Goal: Book appointment/travel/reservation

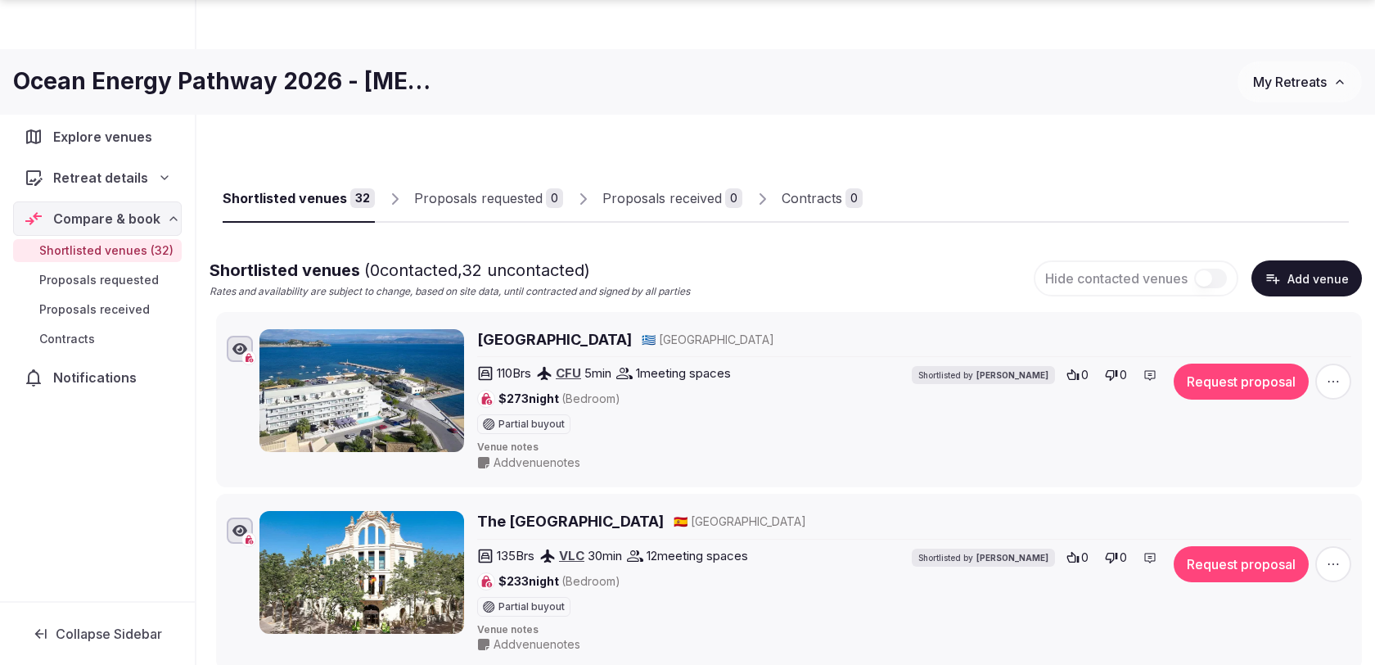
scroll to position [1386, 0]
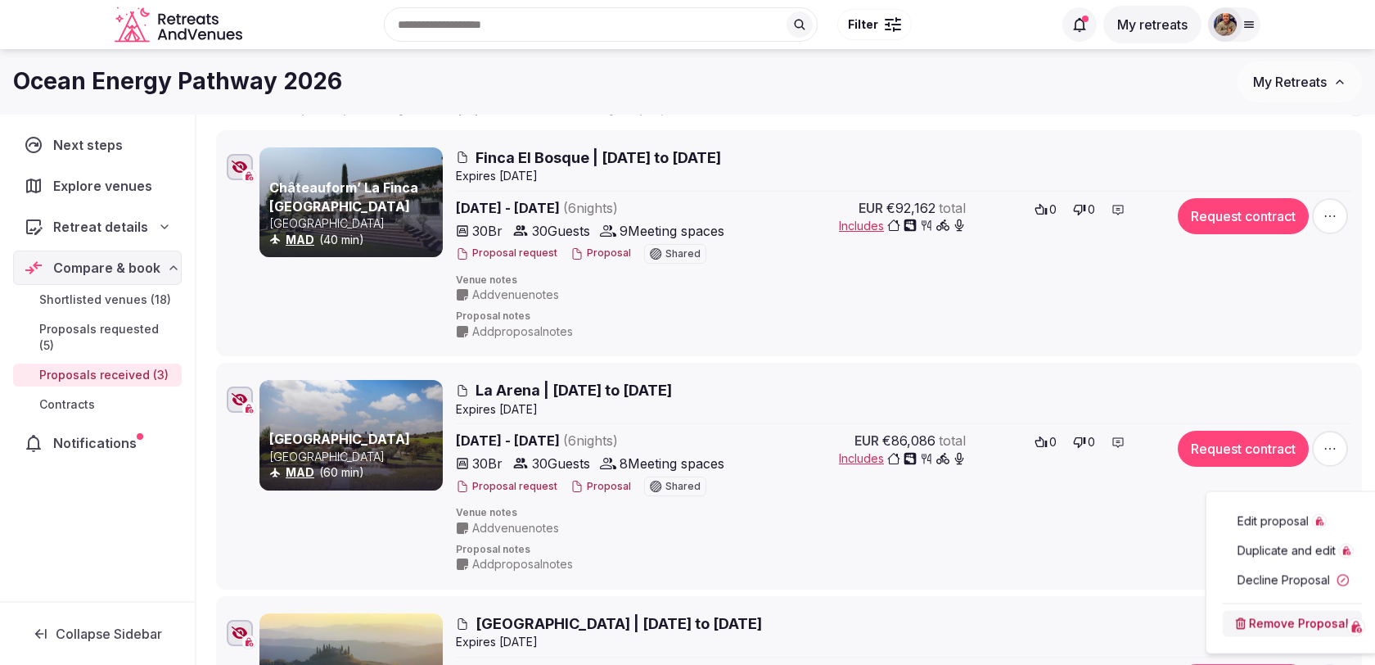
click at [862, 377] on div "[GEOGRAPHIC_DATA] [GEOGRAPHIC_DATA] MAD (60 min) [GEOGRAPHIC_DATA] | [DATE] to …" at bounding box center [788, 475] width 1131 height 199
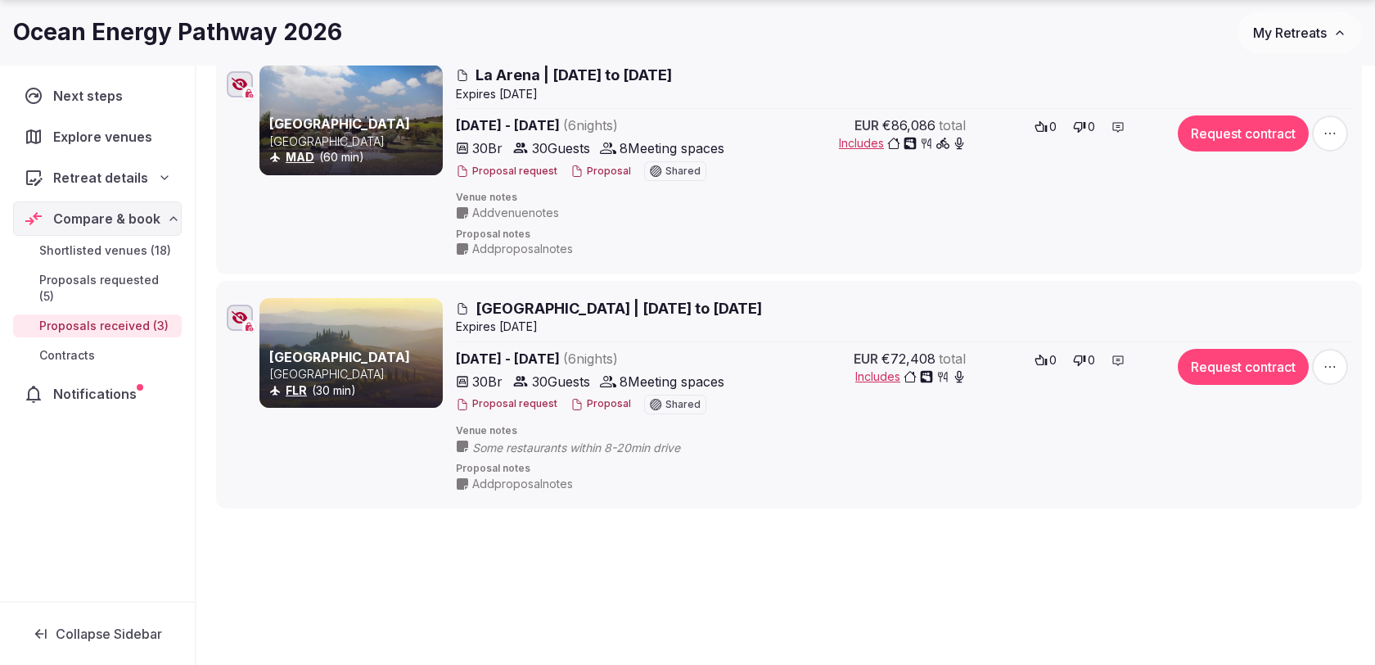
scroll to position [562, 0]
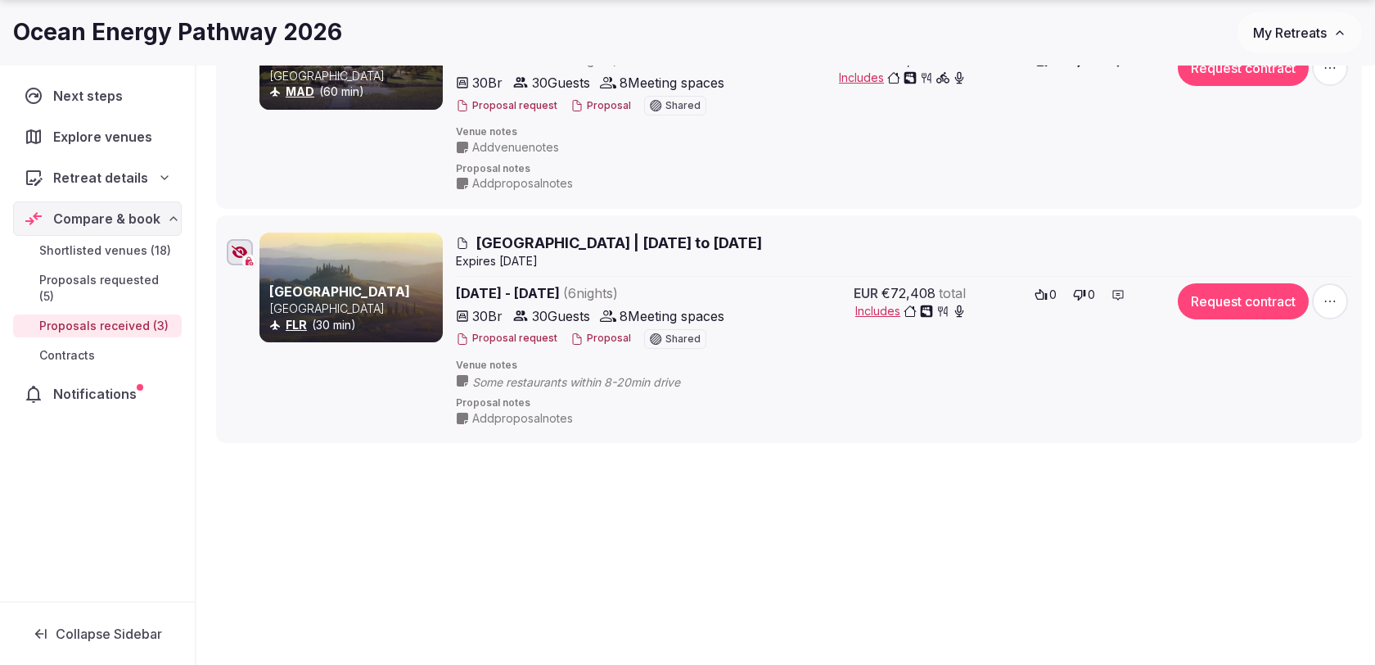
click at [1330, 298] on icon "button" at bounding box center [1330, 301] width 16 height 16
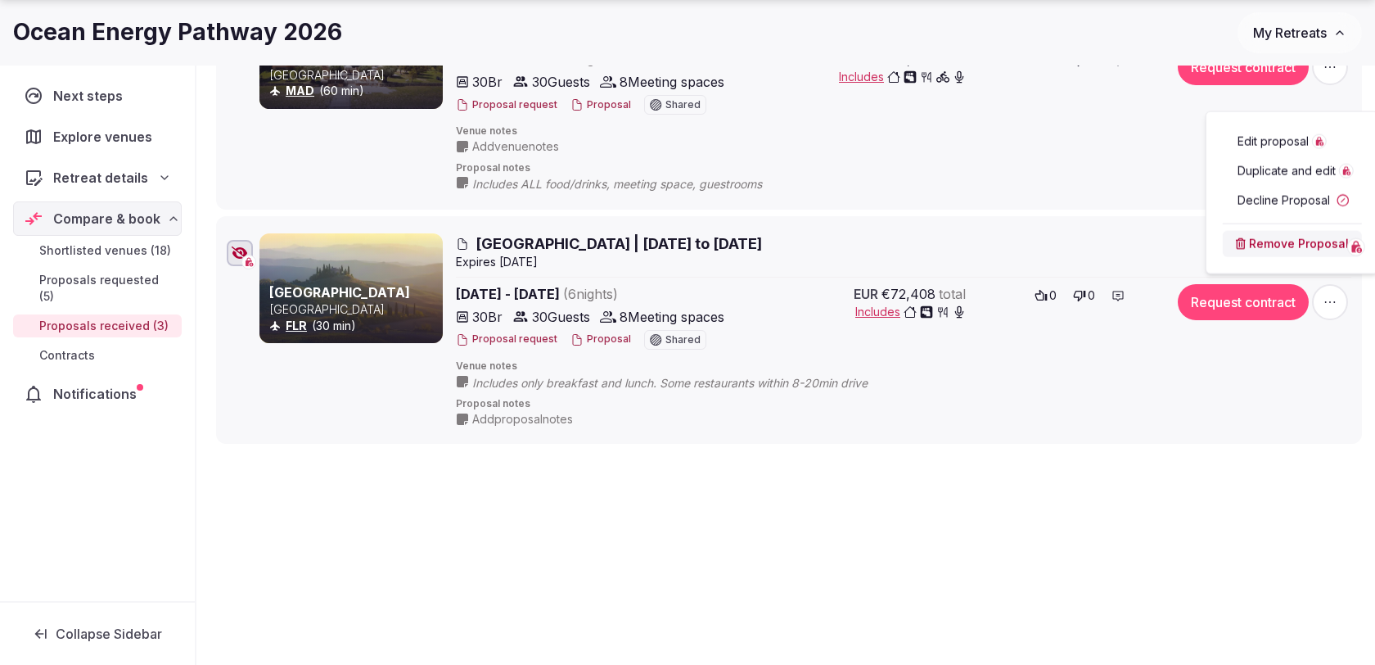
click at [656, 442] on div "Shortlisted venues 18 Proposals requested 5 Proposals received 3 Contracts 0 Pr…" at bounding box center [785, 82] width 1178 height 1064
click at [588, 339] on button "Proposal" at bounding box center [600, 339] width 61 height 14
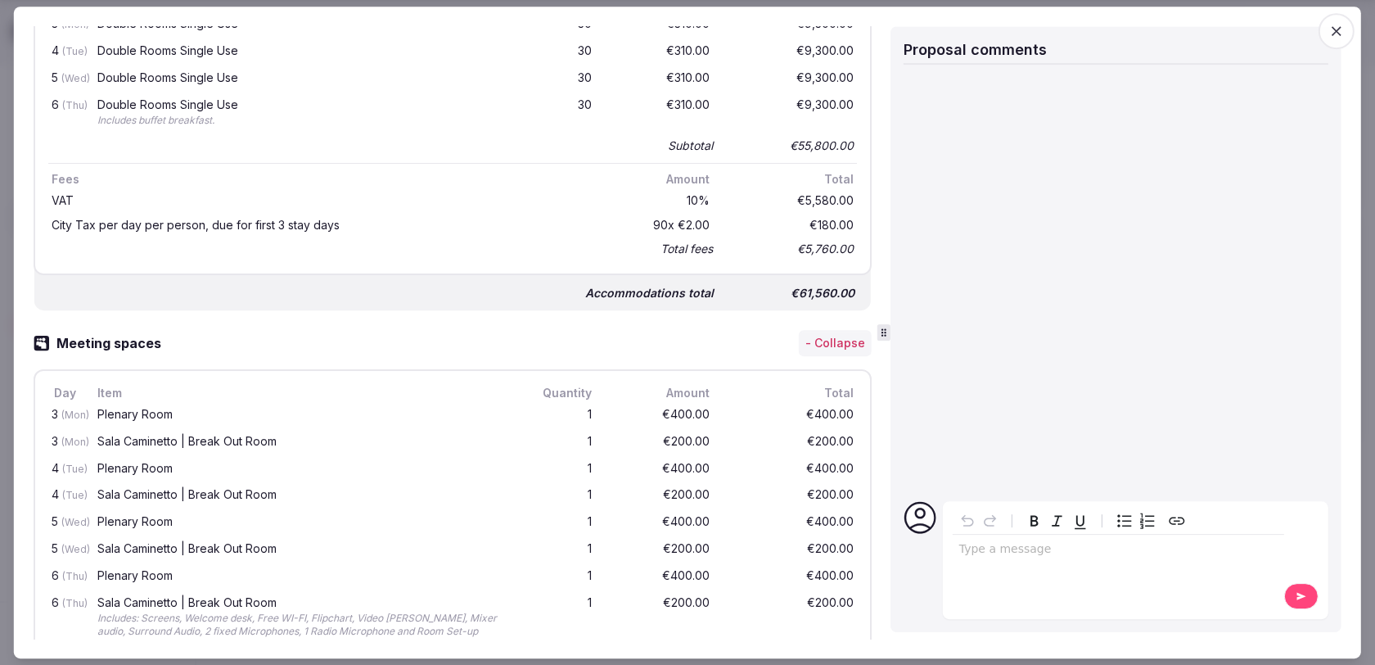
scroll to position [905, 0]
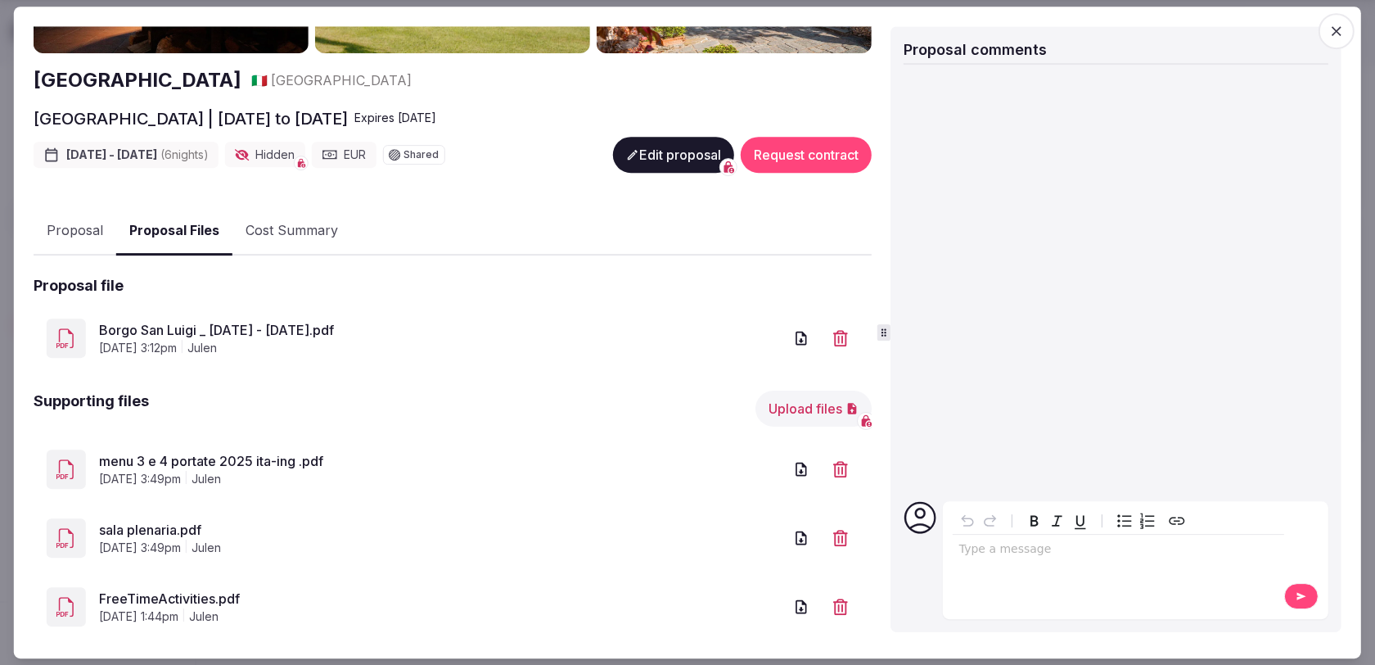
click at [195, 219] on button "Proposal Files" at bounding box center [174, 231] width 116 height 48
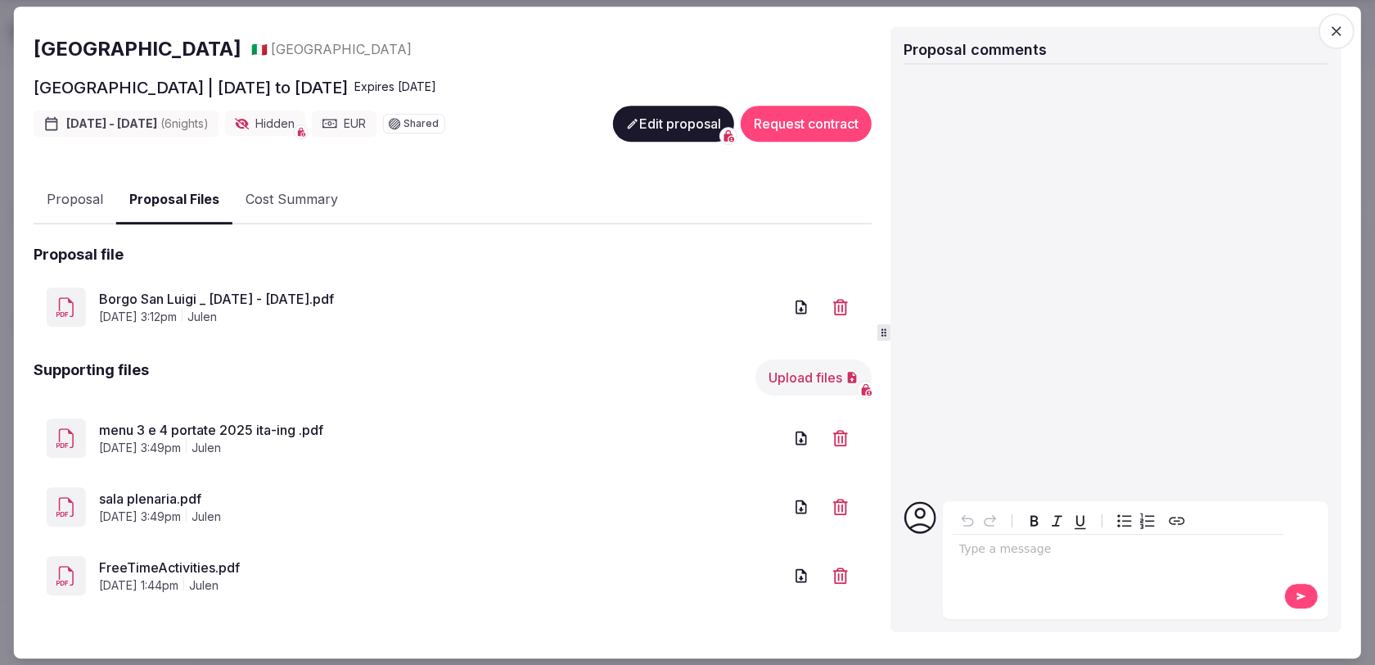
click at [248, 293] on link "Borgo San Luigi _ [DATE] - [DATE].pdf" at bounding box center [441, 299] width 684 height 20
click at [1339, 31] on icon "button" at bounding box center [1336, 31] width 16 height 16
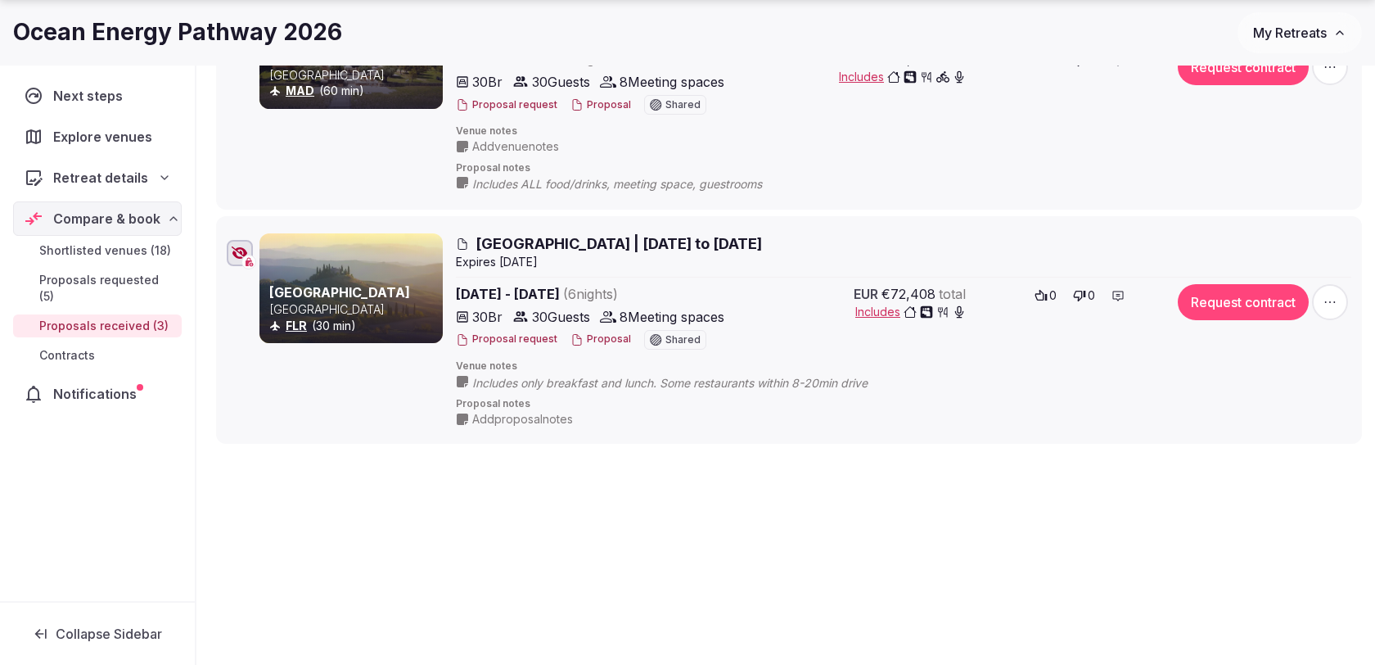
click at [1321, 310] on span "button" at bounding box center [1330, 302] width 36 height 36
click at [1282, 143] on span "Edit proposal" at bounding box center [1272, 141] width 71 height 16
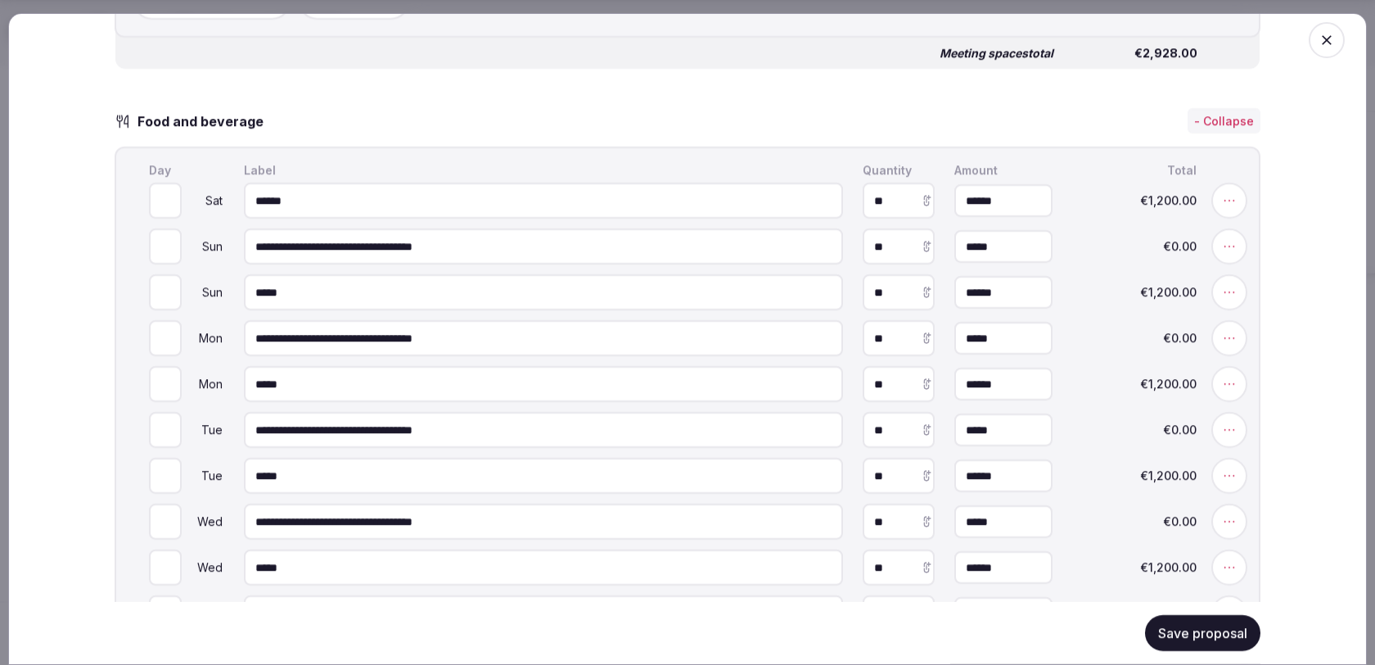
scroll to position [2091, 0]
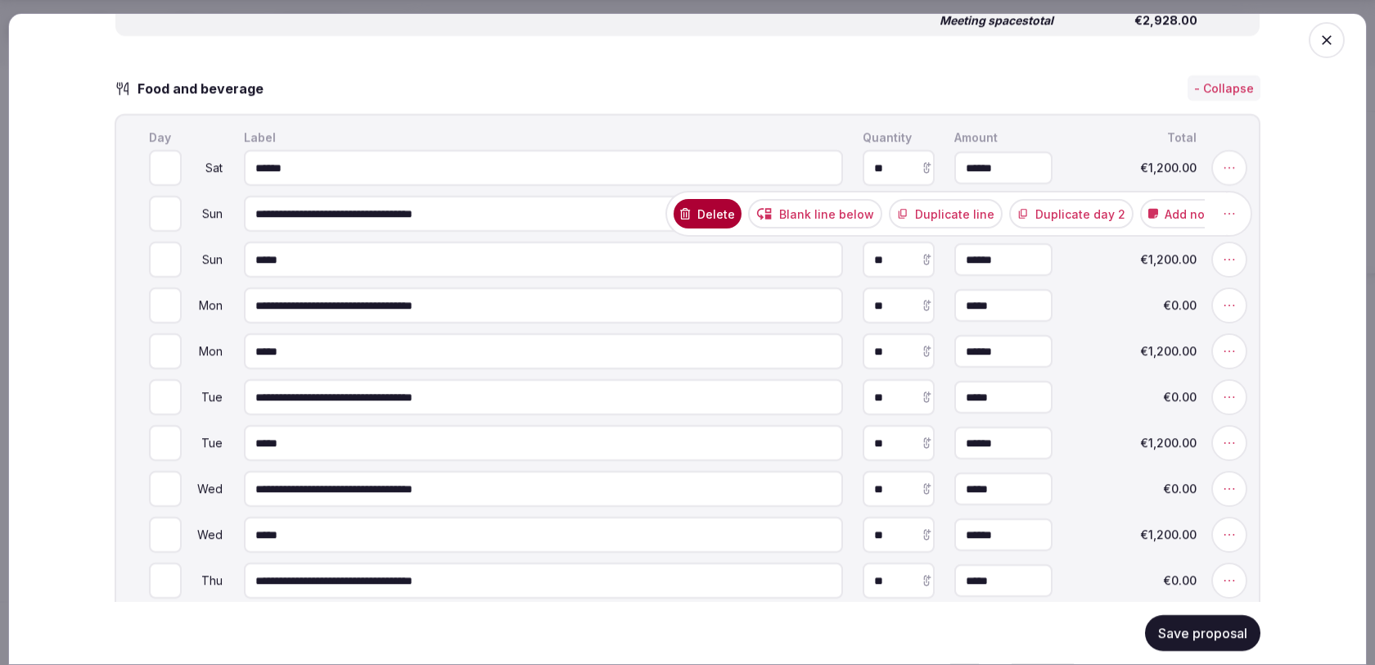
click at [1237, 211] on span at bounding box center [1229, 215] width 46 height 46
click at [938, 216] on button "Duplicate line" at bounding box center [921, 214] width 114 height 29
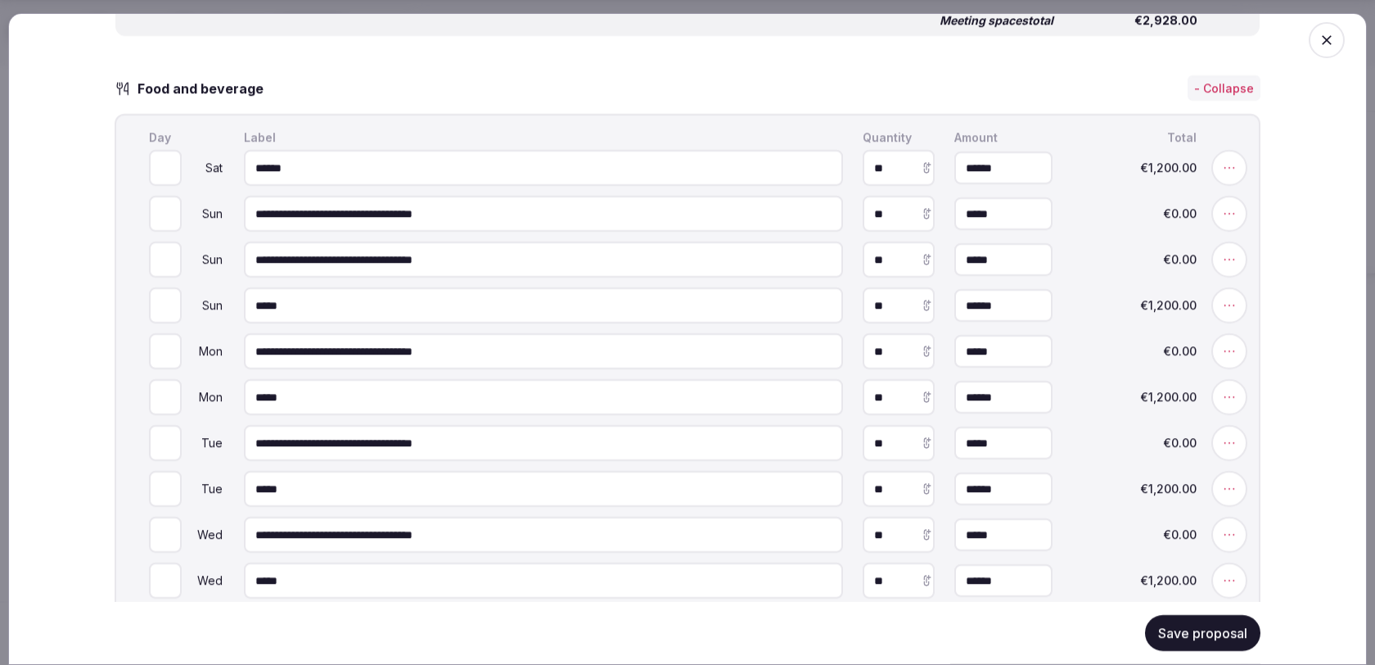
click at [394, 247] on input "**********" at bounding box center [543, 260] width 599 height 36
type input "**********"
type input "*"
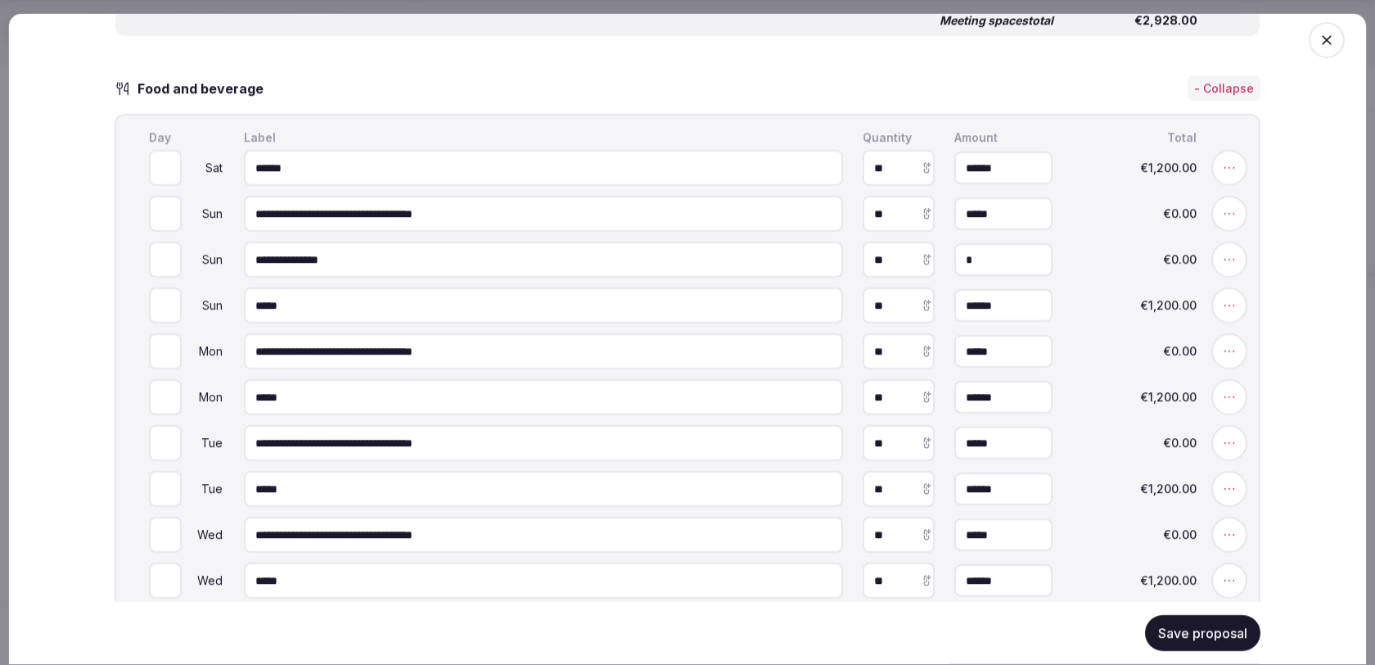
click at [1019, 257] on input "*" at bounding box center [1003, 260] width 98 height 33
type input "******"
click at [1289, 242] on div "**********" at bounding box center [687, 338] width 1359 height 651
click at [1221, 265] on icon at bounding box center [1229, 260] width 16 height 16
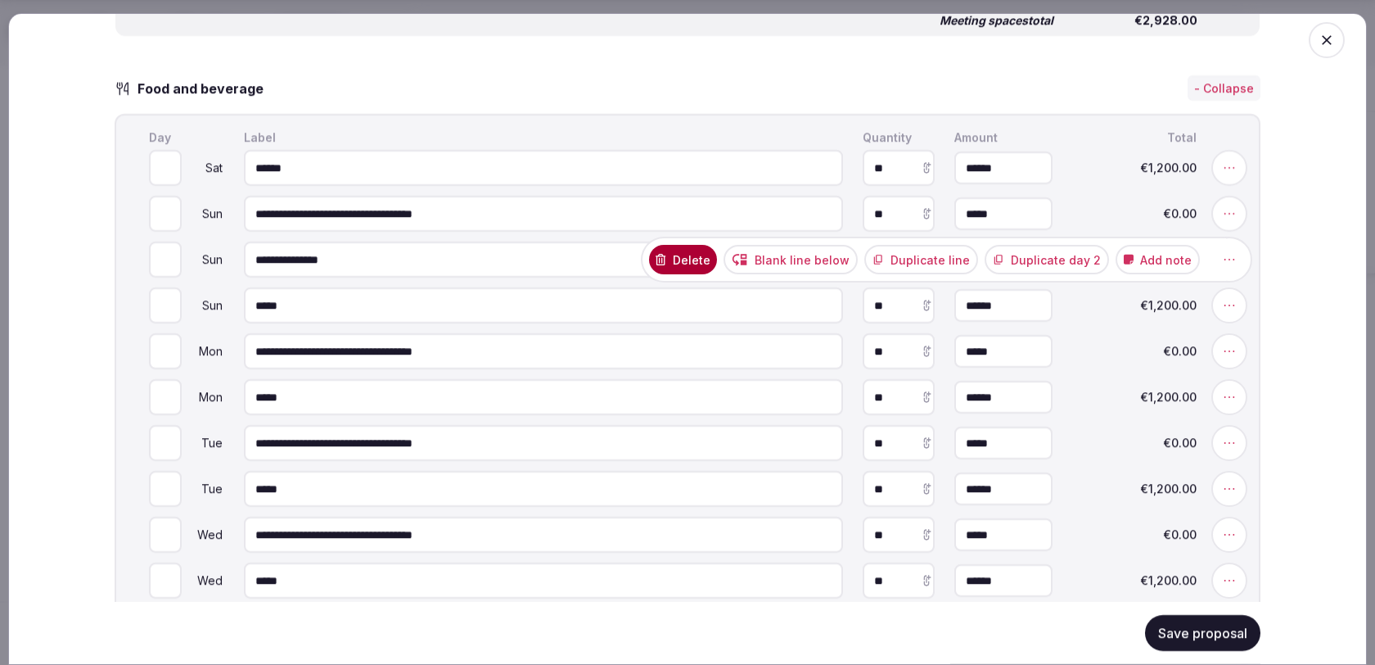
click at [961, 258] on button "Duplicate line" at bounding box center [921, 260] width 114 height 29
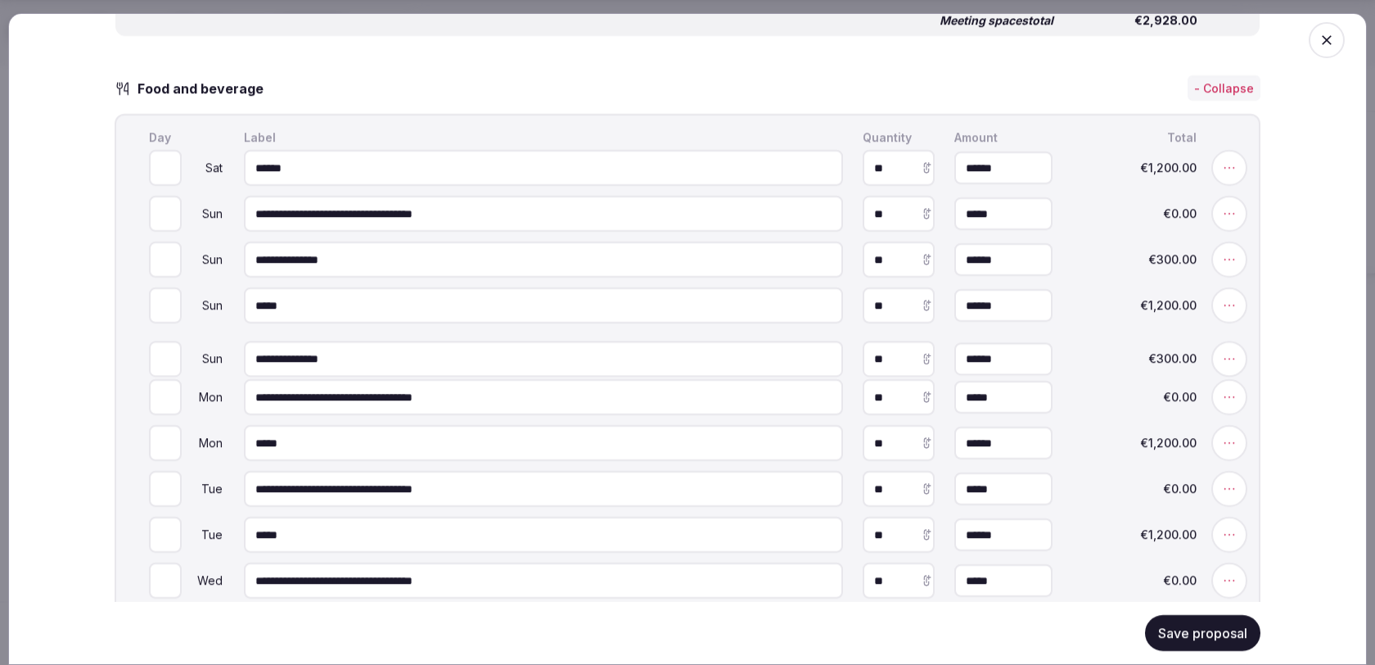
drag, startPoint x: 128, startPoint y: 304, endPoint x: 128, endPoint y: 350, distance: 46.6
click at [338, 349] on input "**********" at bounding box center [543, 352] width 599 height 36
type input "**********"
click at [1318, 273] on div "**********" at bounding box center [687, 338] width 1359 height 651
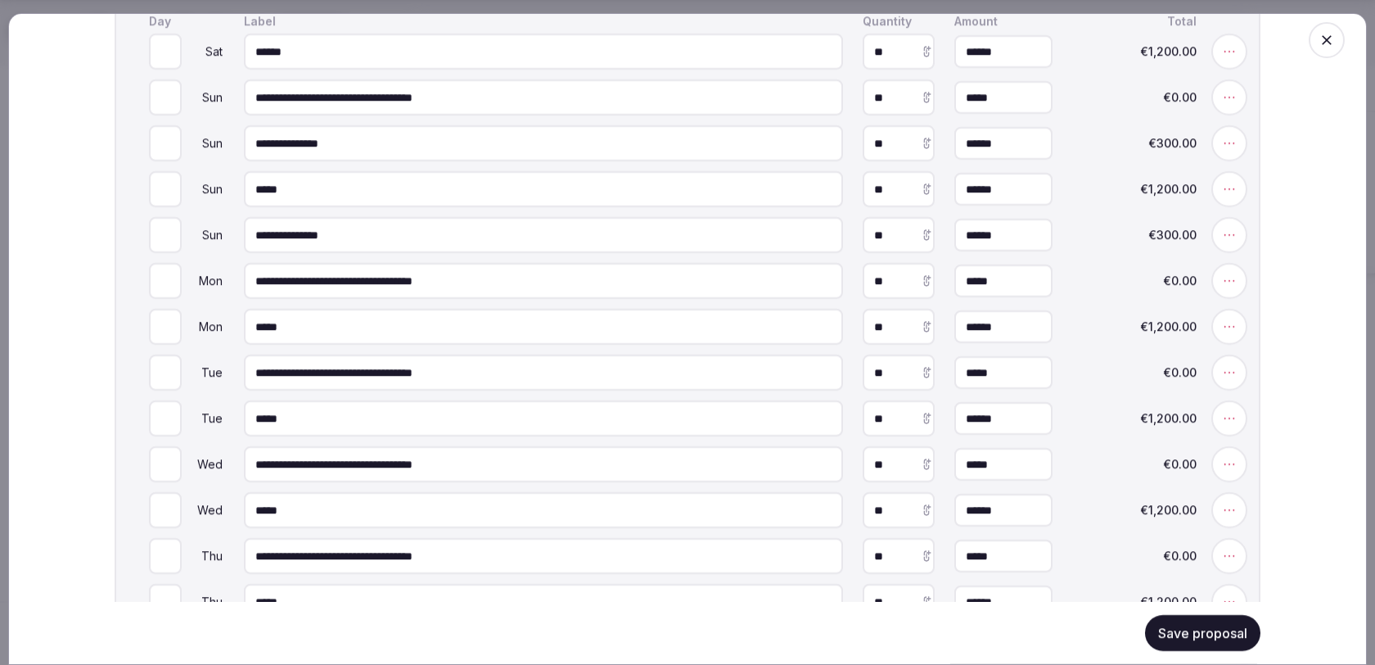
scroll to position [2211, 0]
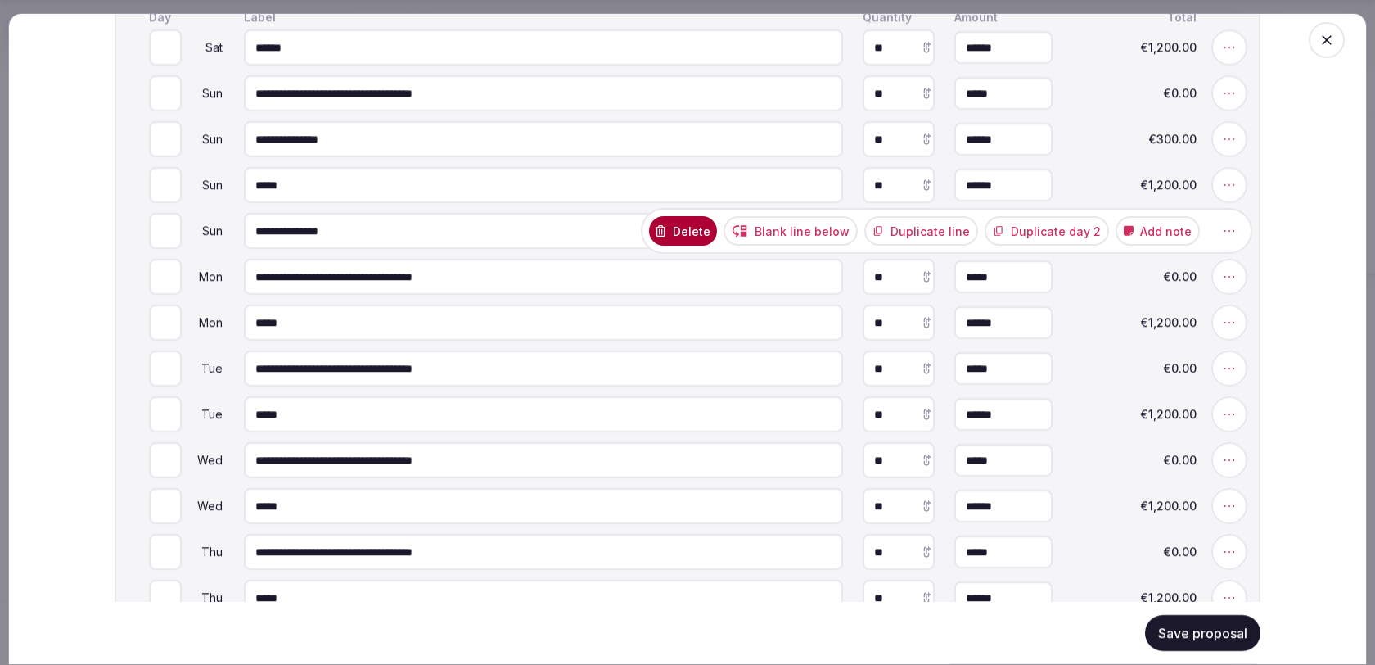
click at [962, 232] on button "Duplicate line" at bounding box center [921, 231] width 114 height 29
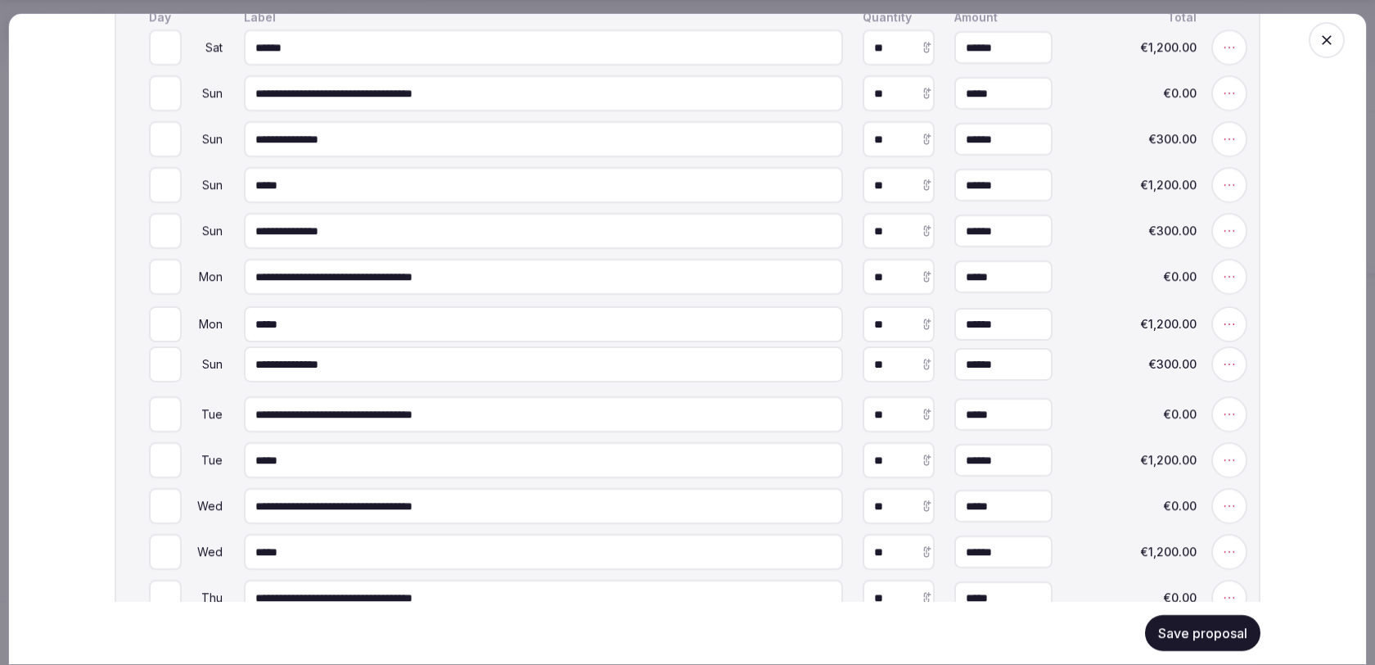
drag, startPoint x: 130, startPoint y: 272, endPoint x: 140, endPoint y: 359, distance: 88.1
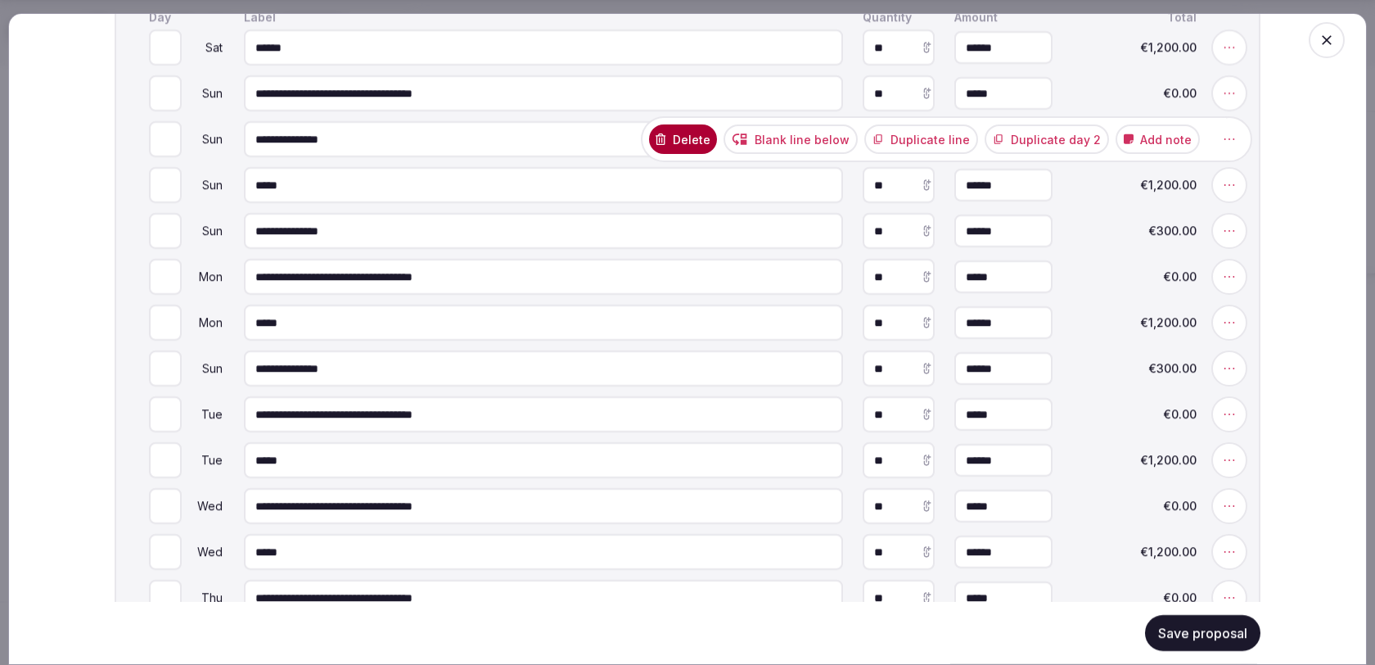
click at [935, 136] on button "Duplicate line" at bounding box center [921, 139] width 114 height 29
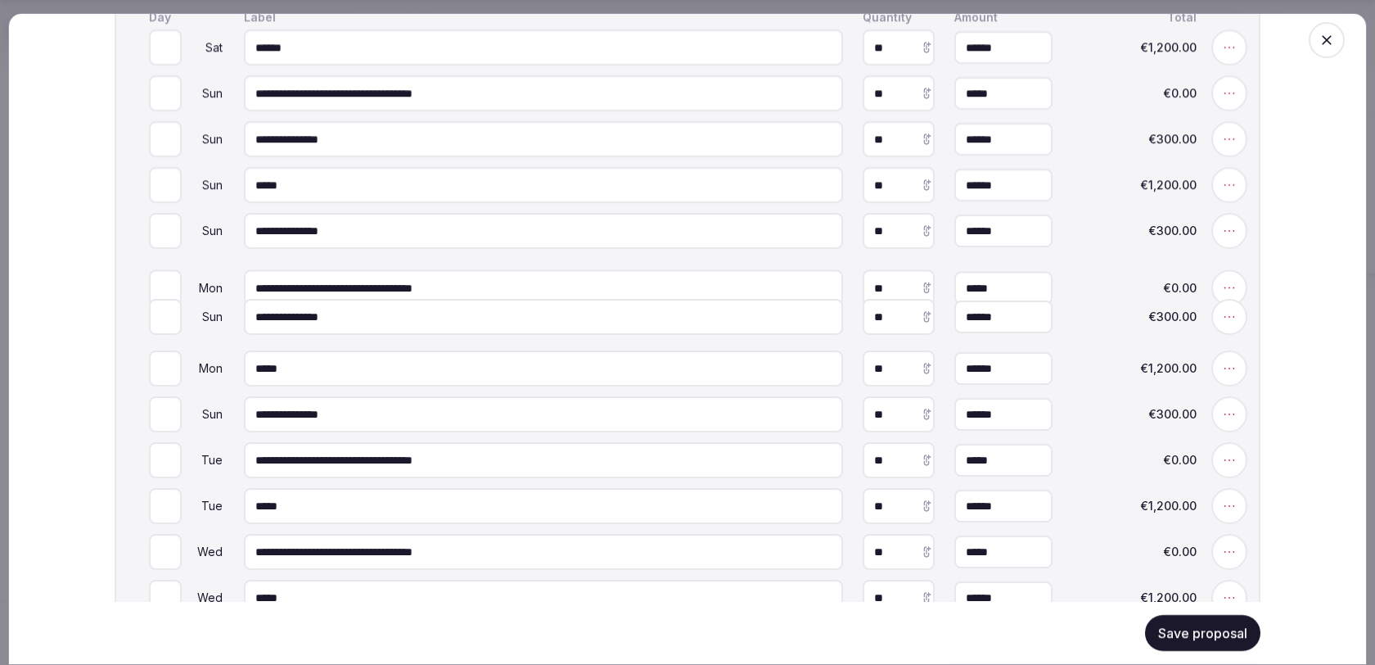
drag, startPoint x: 130, startPoint y: 178, endPoint x: 128, endPoint y: 310, distance: 131.8
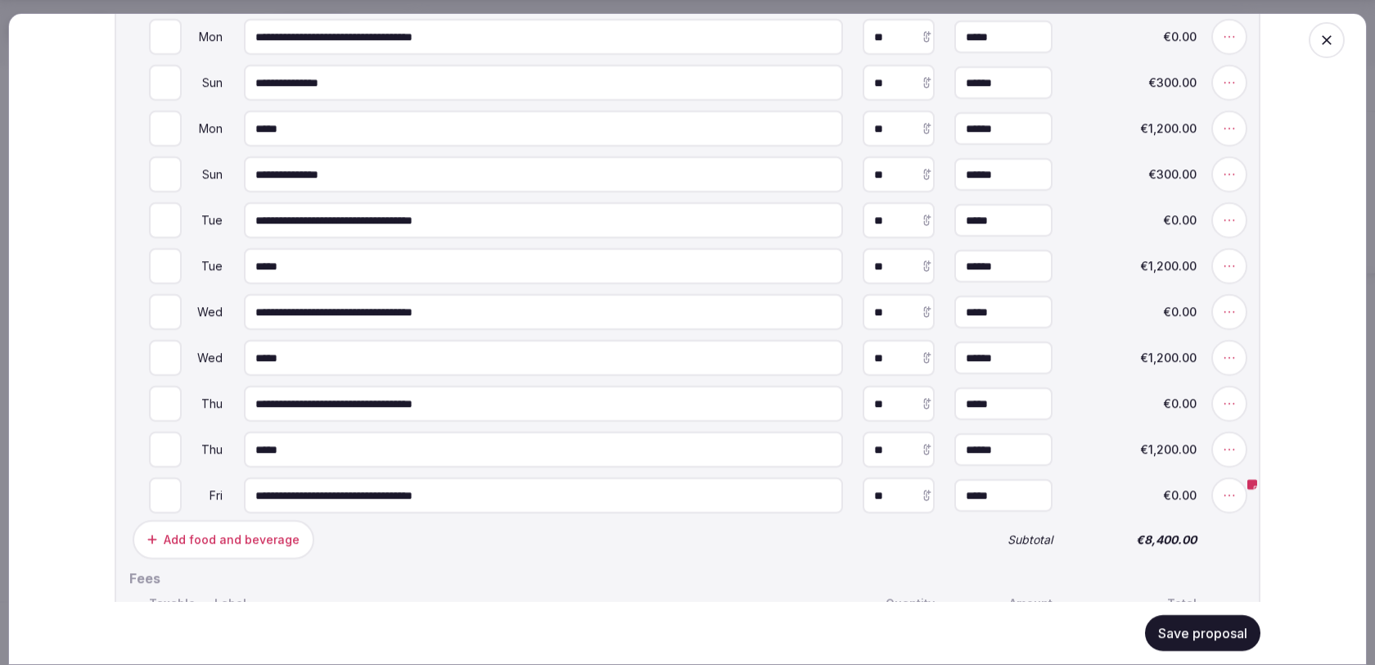
scroll to position [2455, 0]
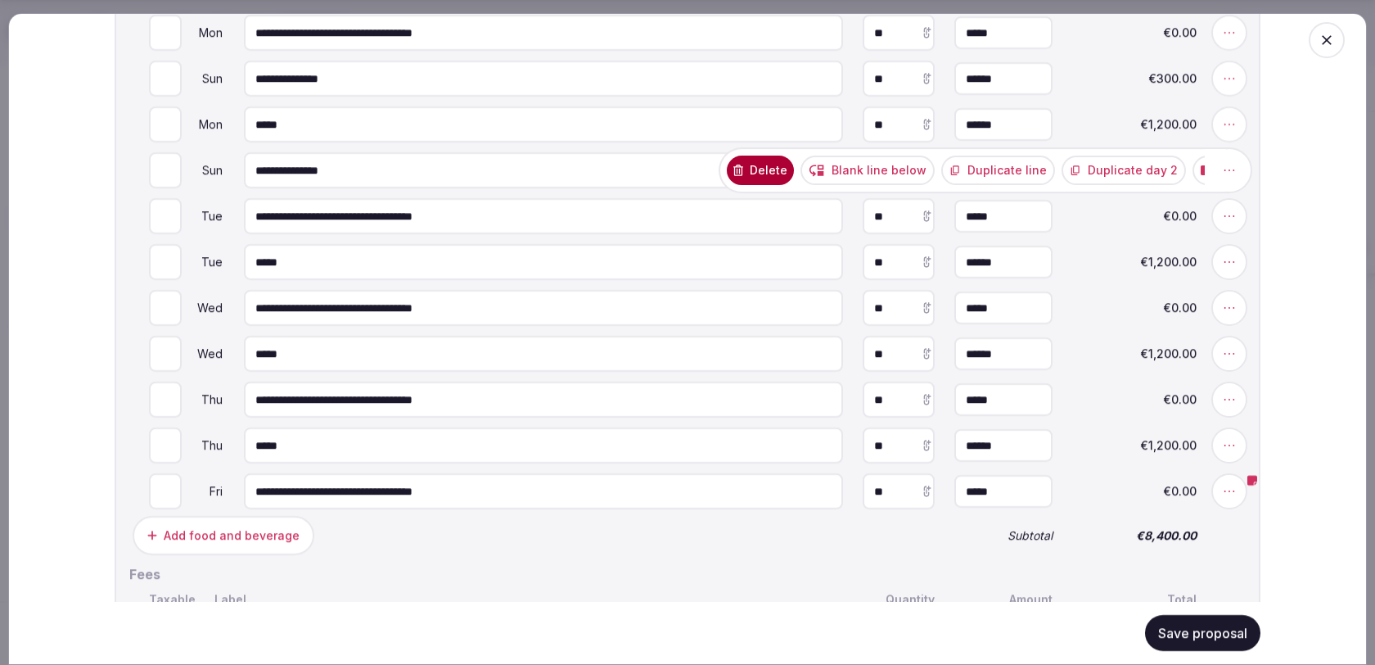
click at [1220, 168] on span at bounding box center [1229, 171] width 46 height 46
click at [936, 165] on button "Duplicate line" at bounding box center [921, 170] width 114 height 29
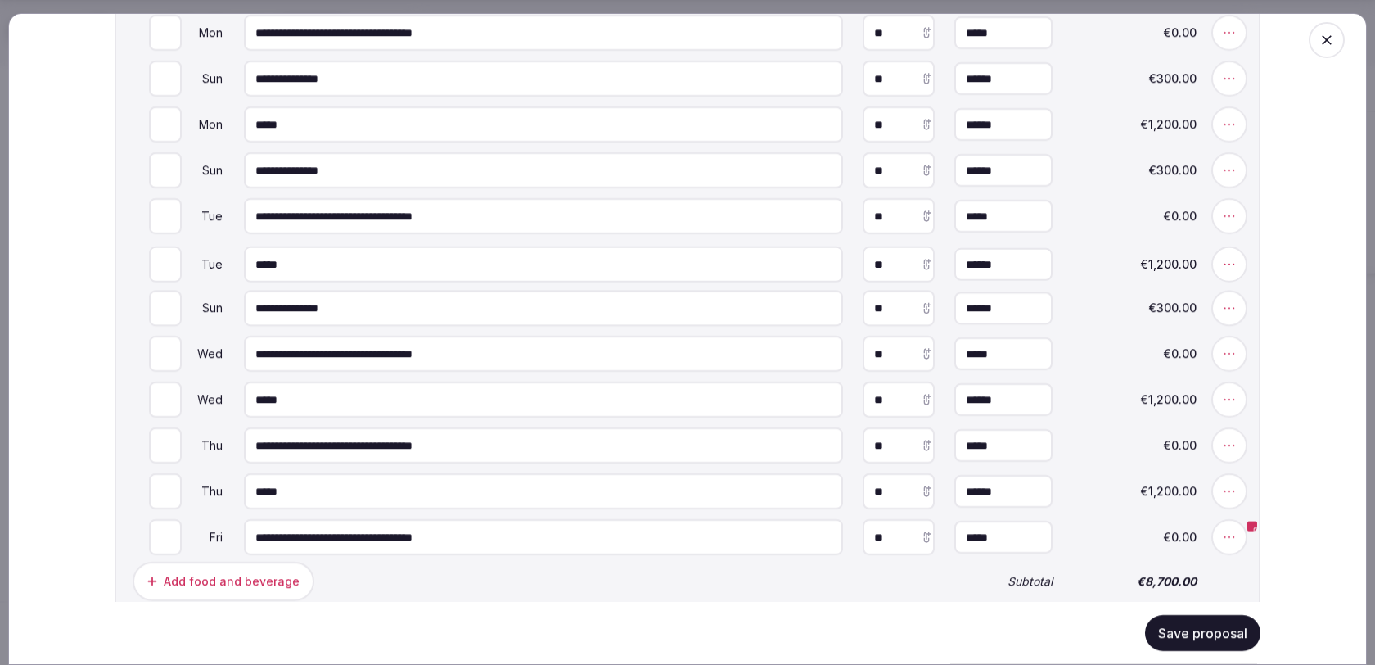
drag, startPoint x: 124, startPoint y: 205, endPoint x: 124, endPoint y: 298, distance: 92.5
click at [1233, 71] on icon at bounding box center [1229, 79] width 16 height 16
click at [960, 80] on button "Duplicate line" at bounding box center [945, 79] width 114 height 29
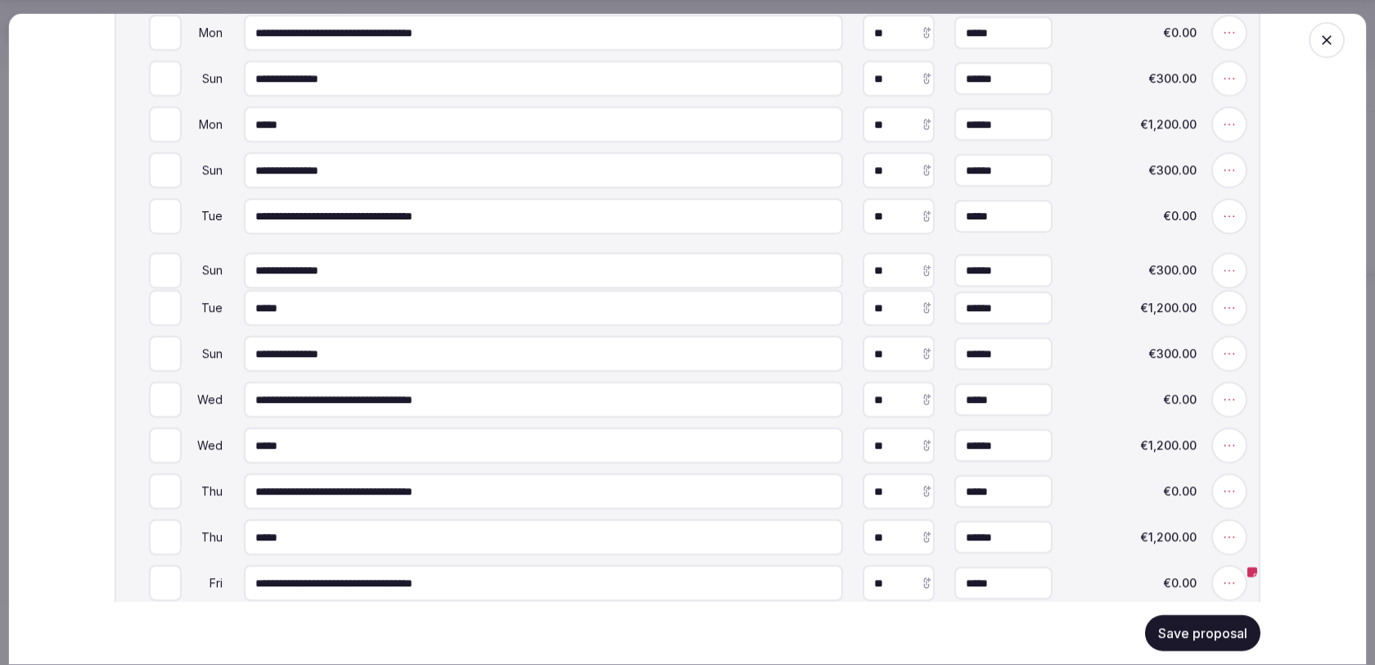
drag, startPoint x: 125, startPoint y: 114, endPoint x: 139, endPoint y: 259, distance: 146.3
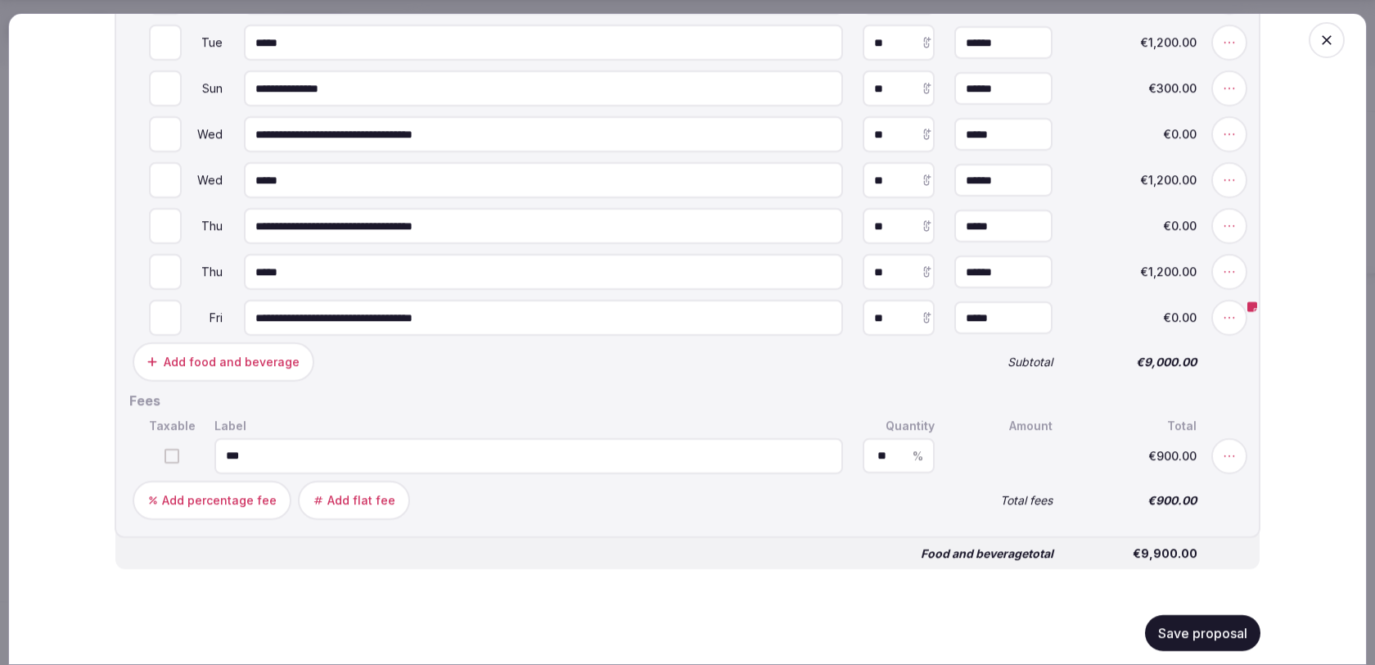
scroll to position [2731, 0]
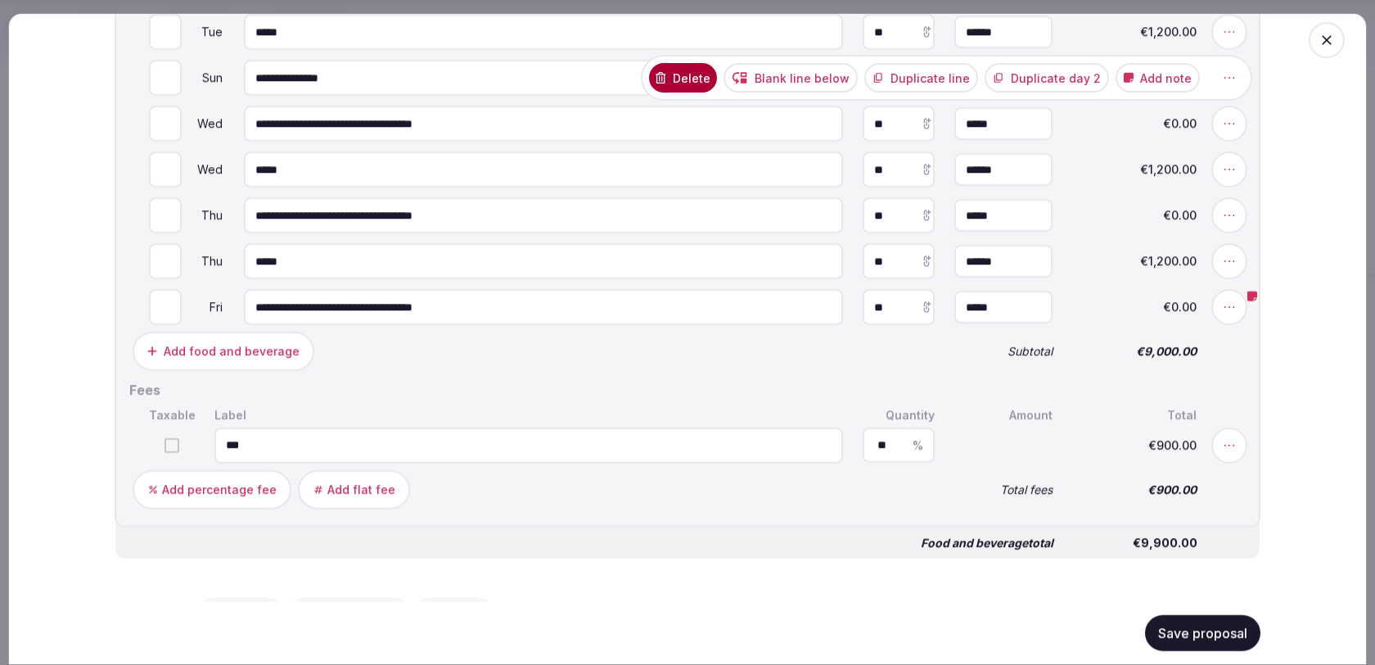
click at [951, 74] on button "Duplicate line" at bounding box center [921, 78] width 114 height 29
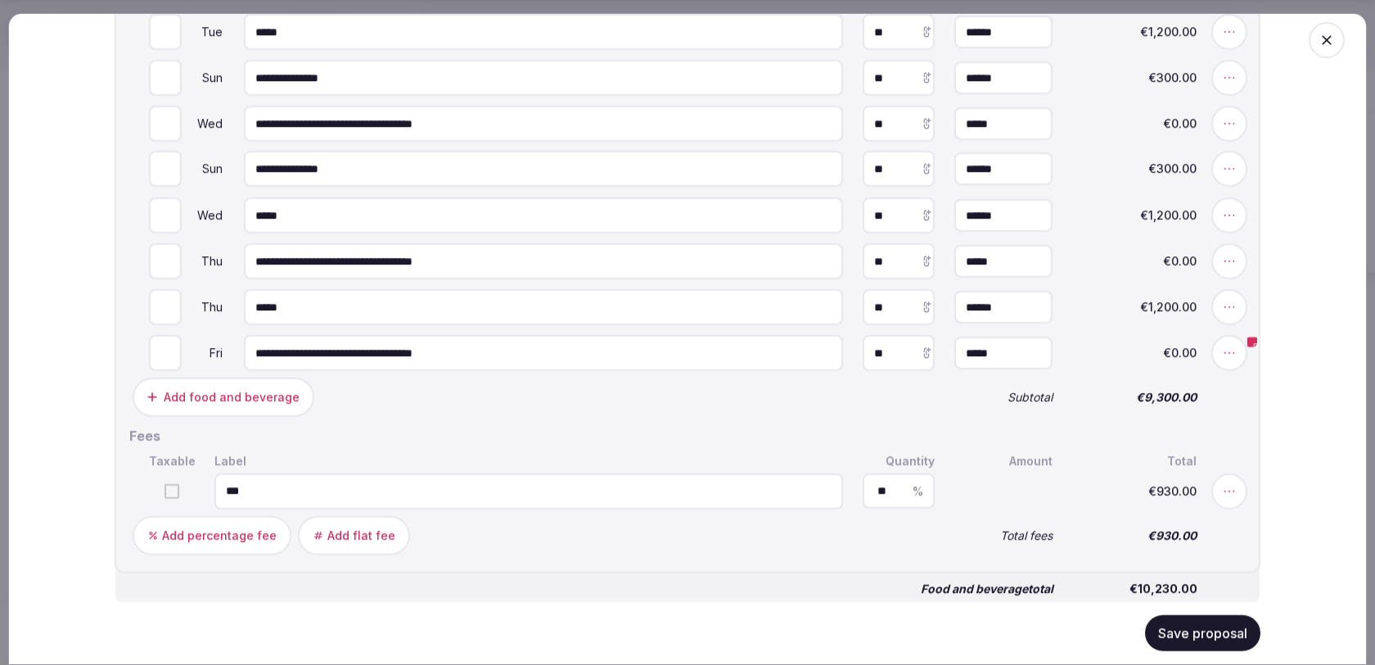
drag, startPoint x: 133, startPoint y: 115, endPoint x: 132, endPoint y: 160, distance: 45.0
drag, startPoint x: 132, startPoint y: 166, endPoint x: 132, endPoint y: 224, distance: 58.1
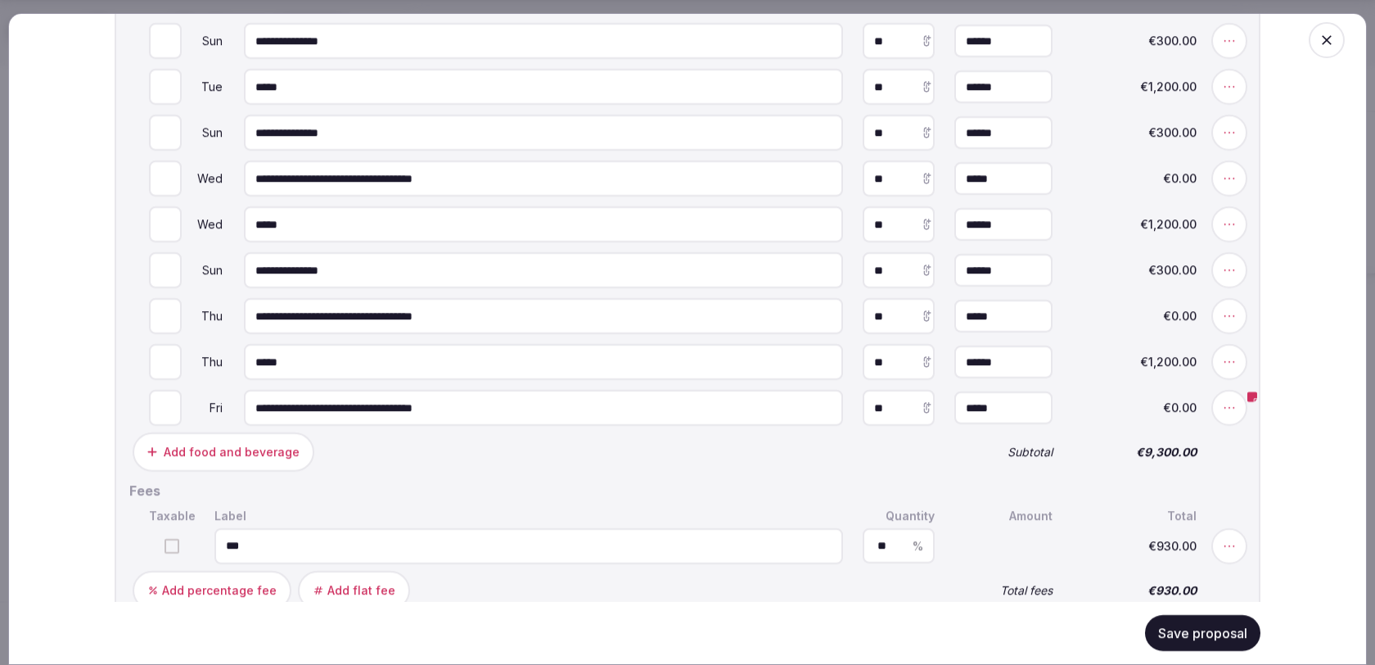
scroll to position [2670, 0]
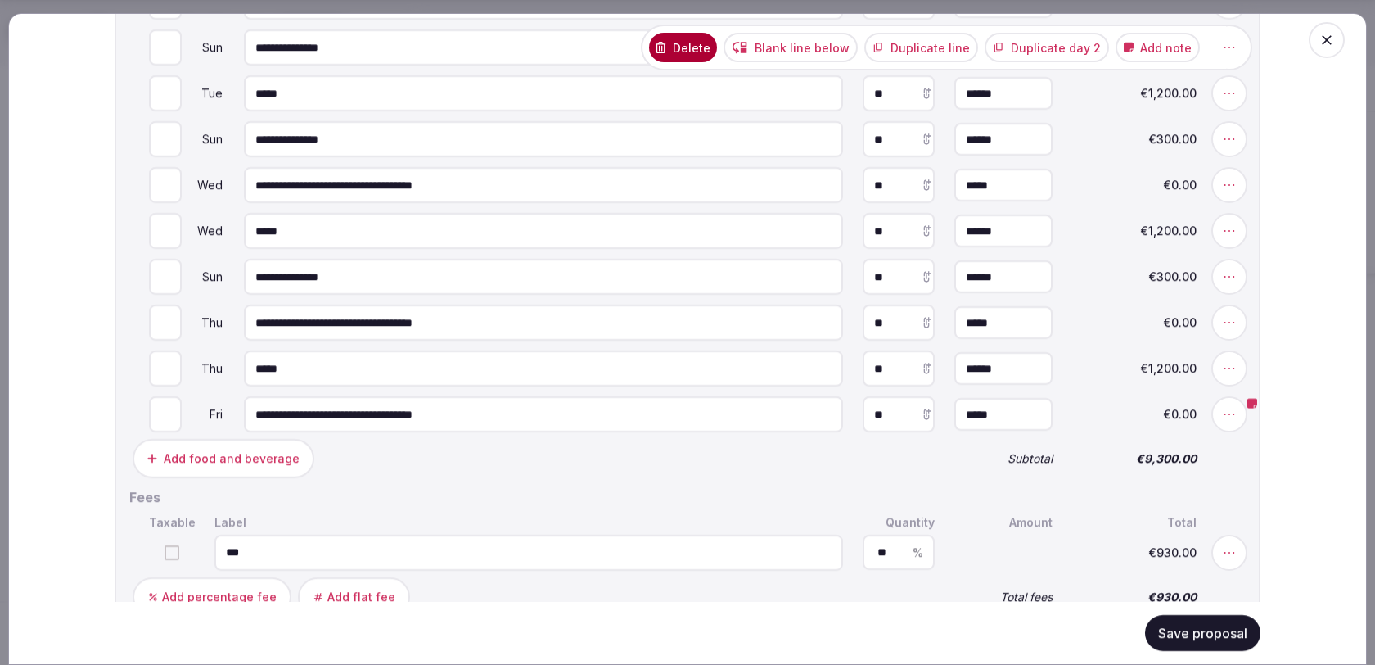
click at [958, 46] on button "Duplicate line" at bounding box center [921, 48] width 114 height 29
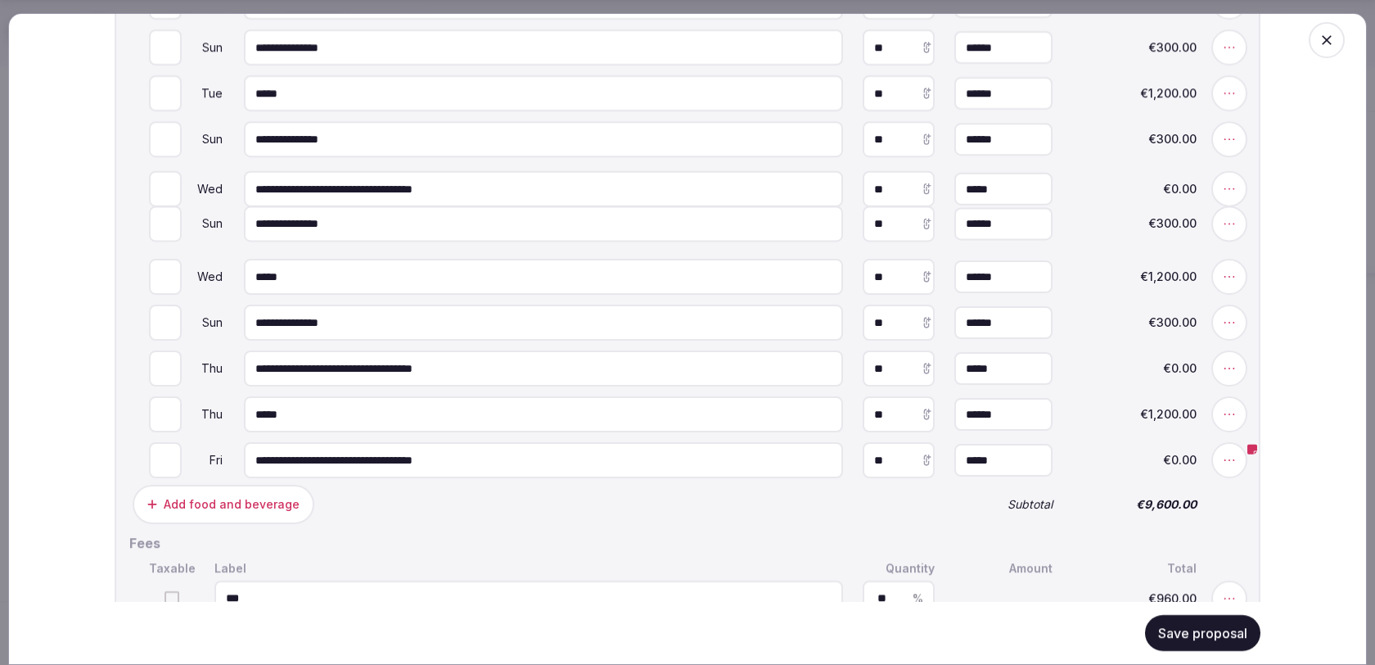
drag, startPoint x: 131, startPoint y: 86, endPoint x: 131, endPoint y: 216, distance: 130.1
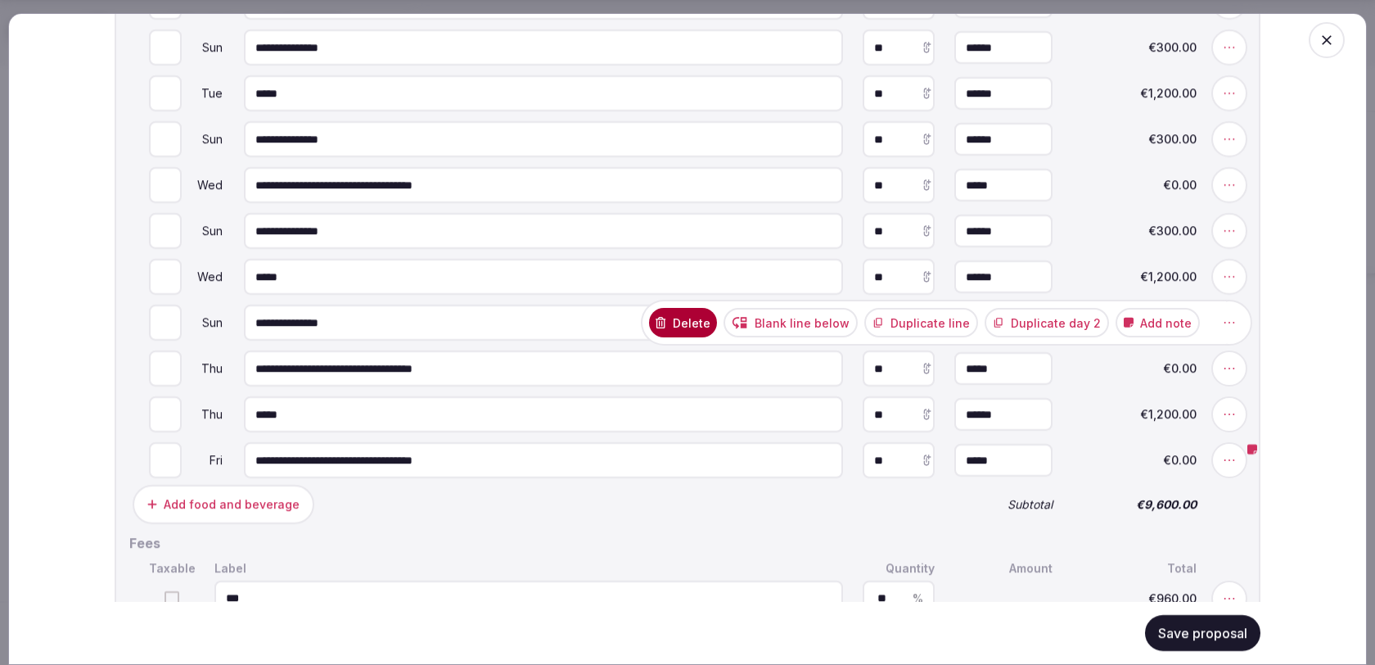
click at [947, 321] on button "Duplicate line" at bounding box center [921, 323] width 114 height 29
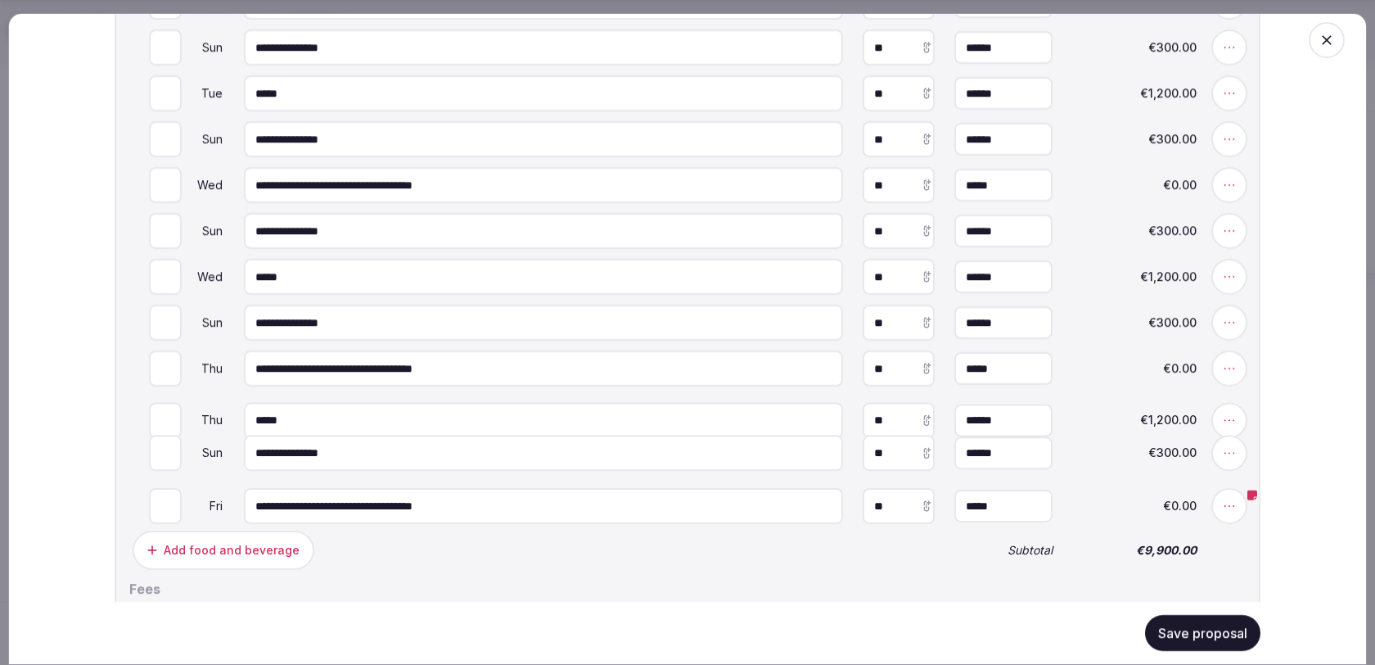
drag, startPoint x: 134, startPoint y: 358, endPoint x: 135, endPoint y: 446, distance: 88.4
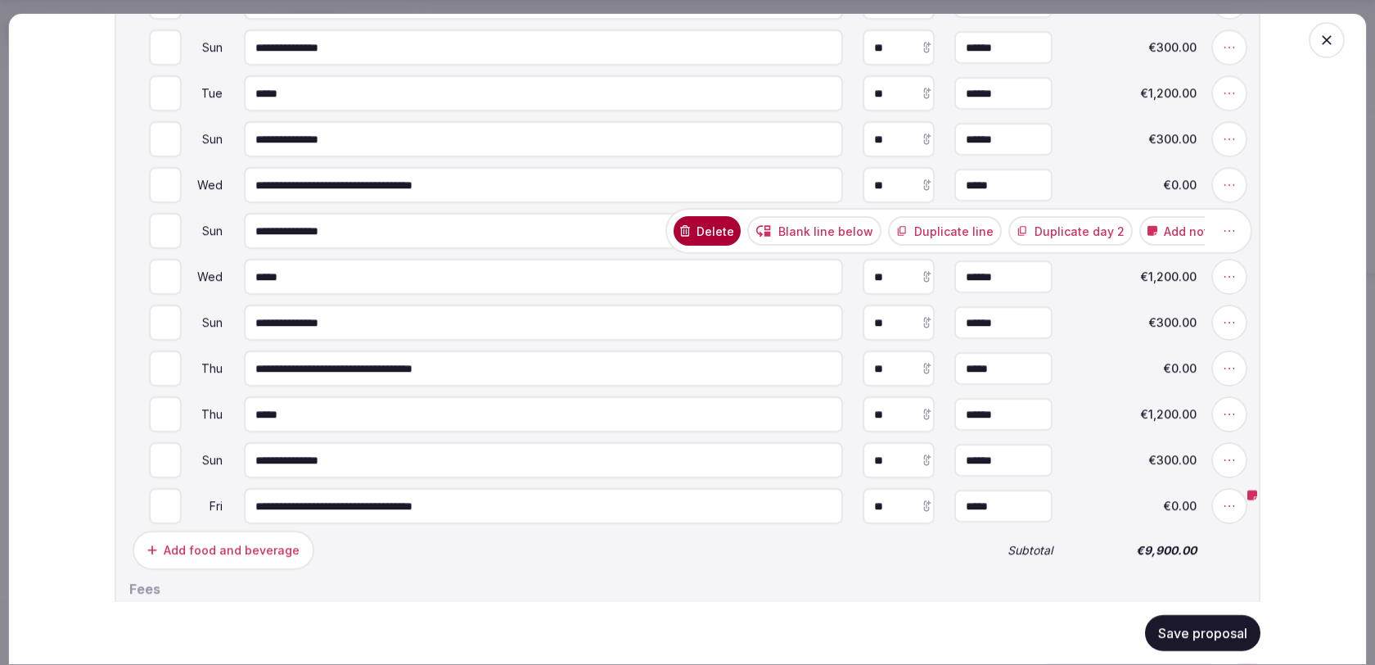
click at [975, 228] on button "Duplicate line" at bounding box center [945, 231] width 114 height 29
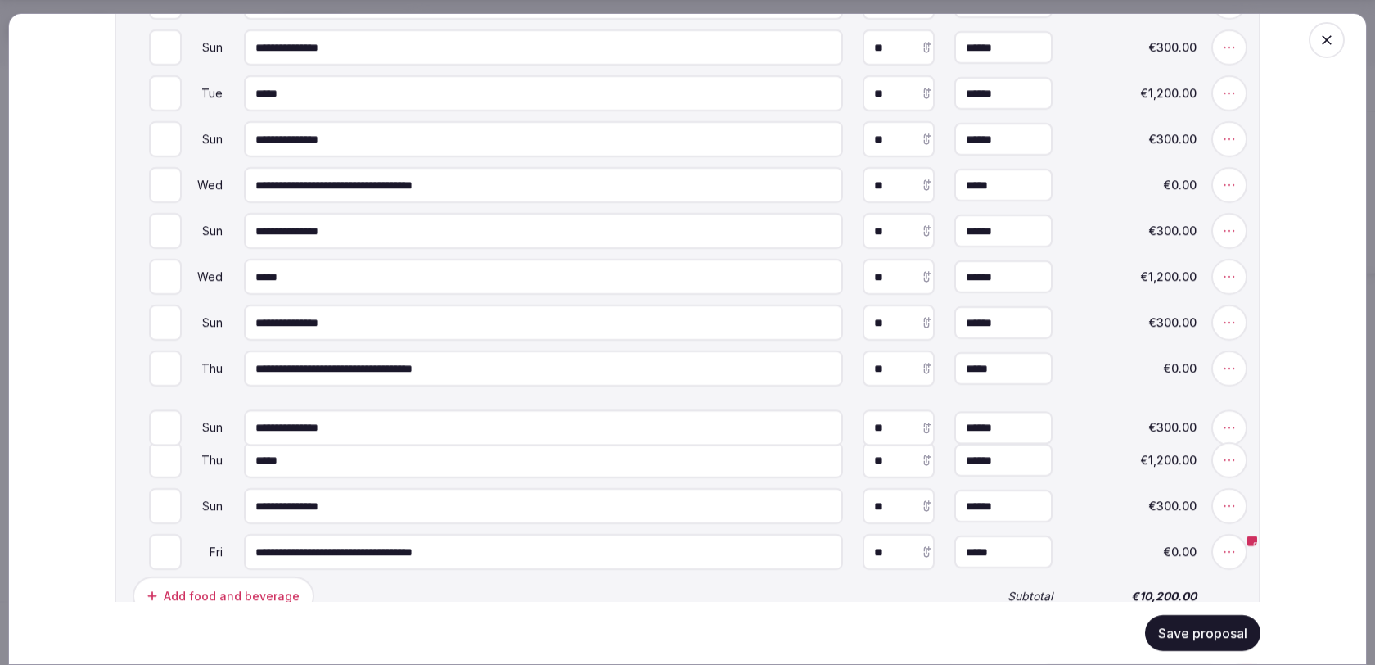
drag, startPoint x: 128, startPoint y: 277, endPoint x: 119, endPoint y: 427, distance: 150.0
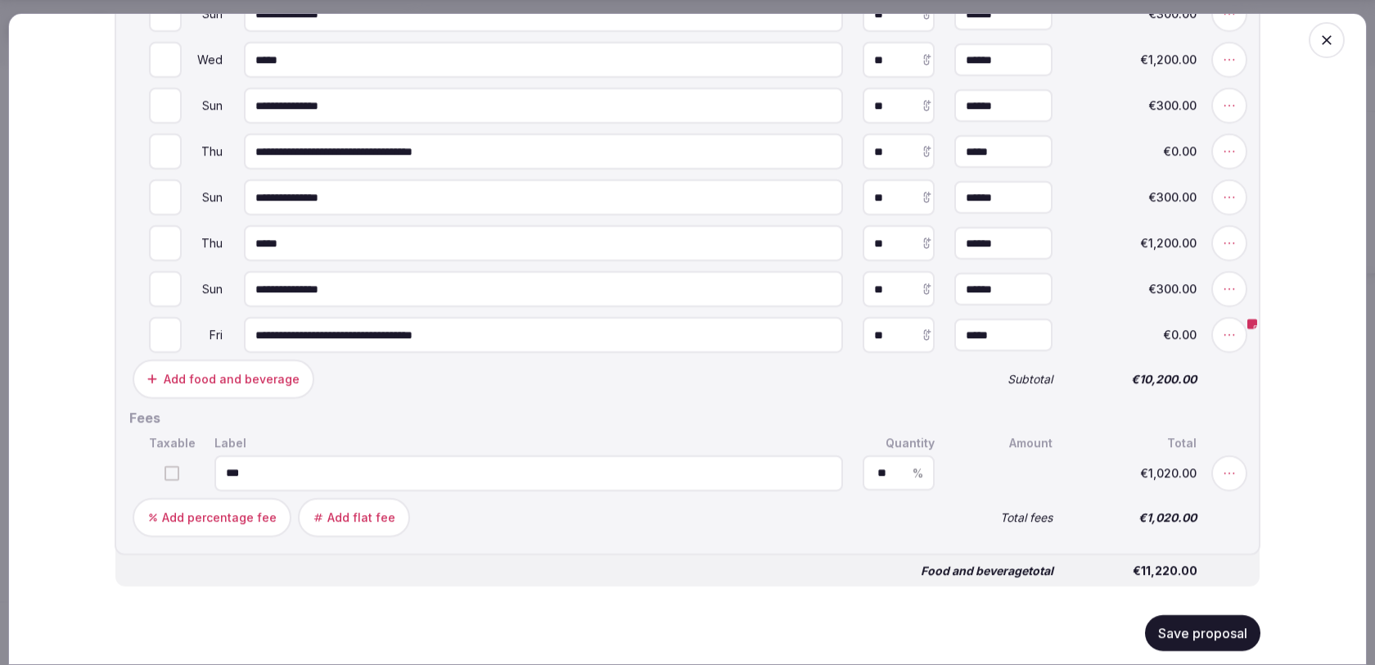
scroll to position [2909, 0]
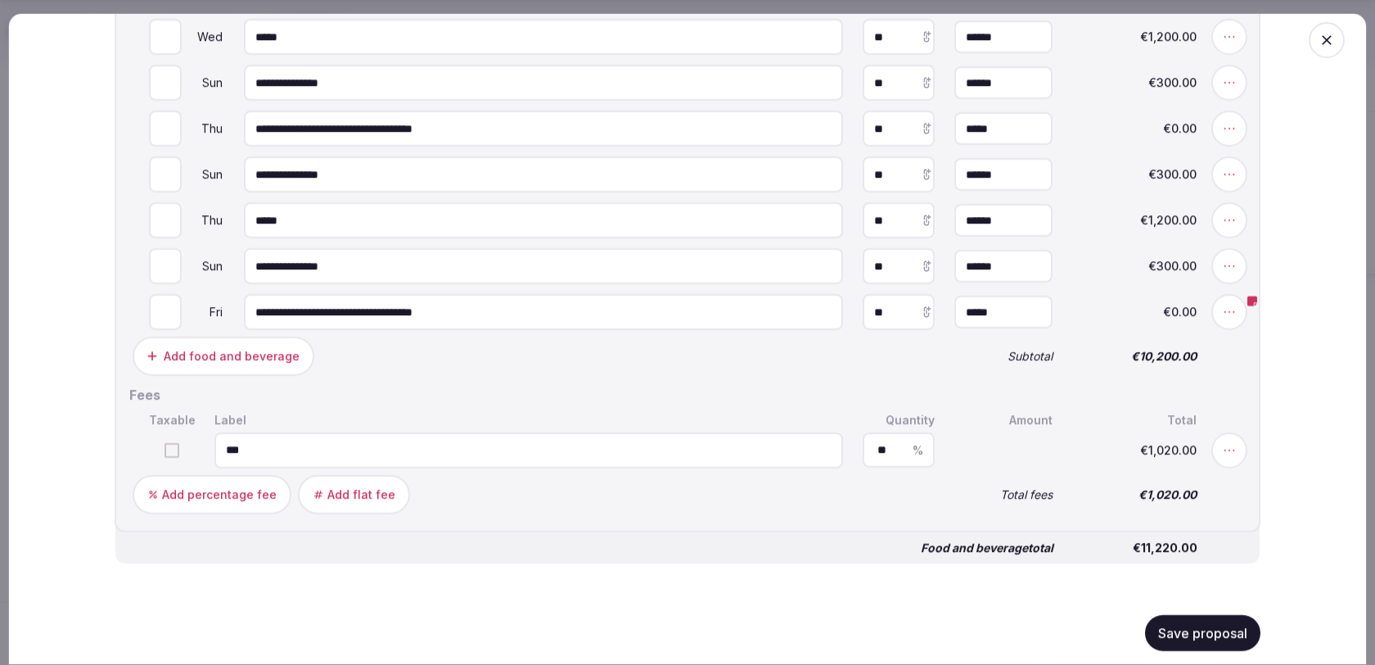
click at [1175, 645] on button "Save proposal" at bounding box center [1202, 633] width 115 height 36
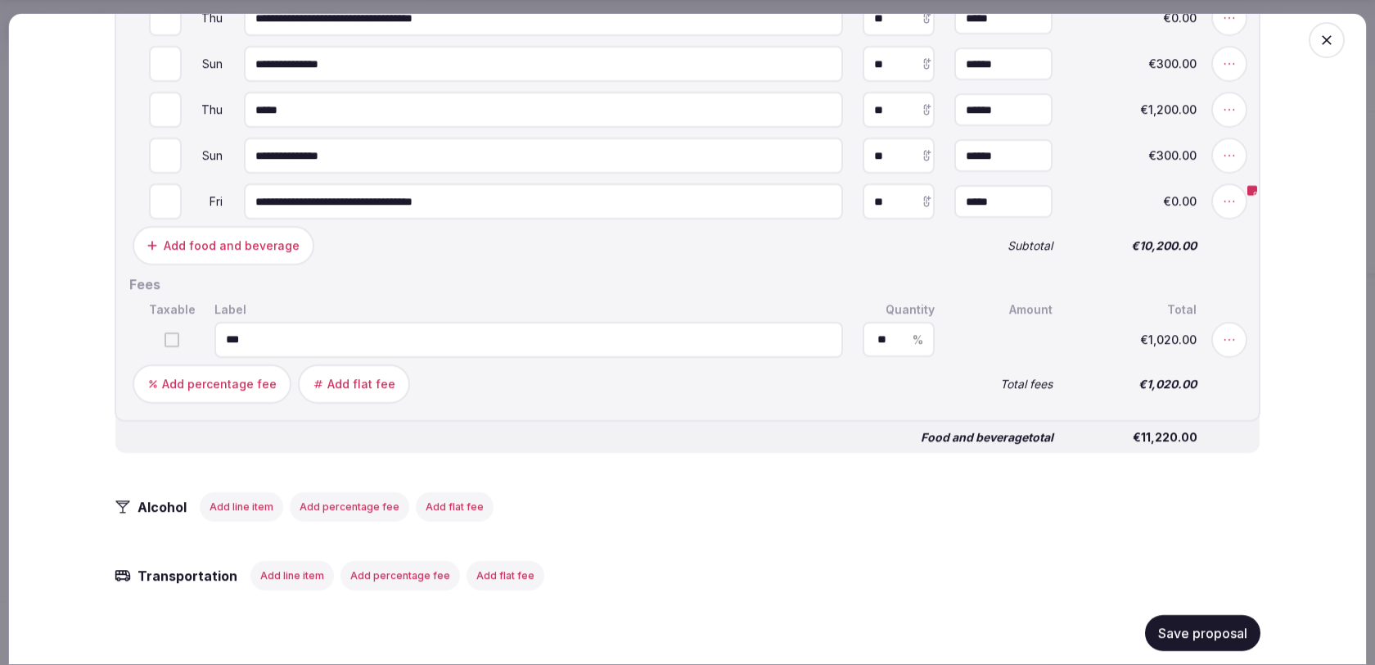
scroll to position [2987, 0]
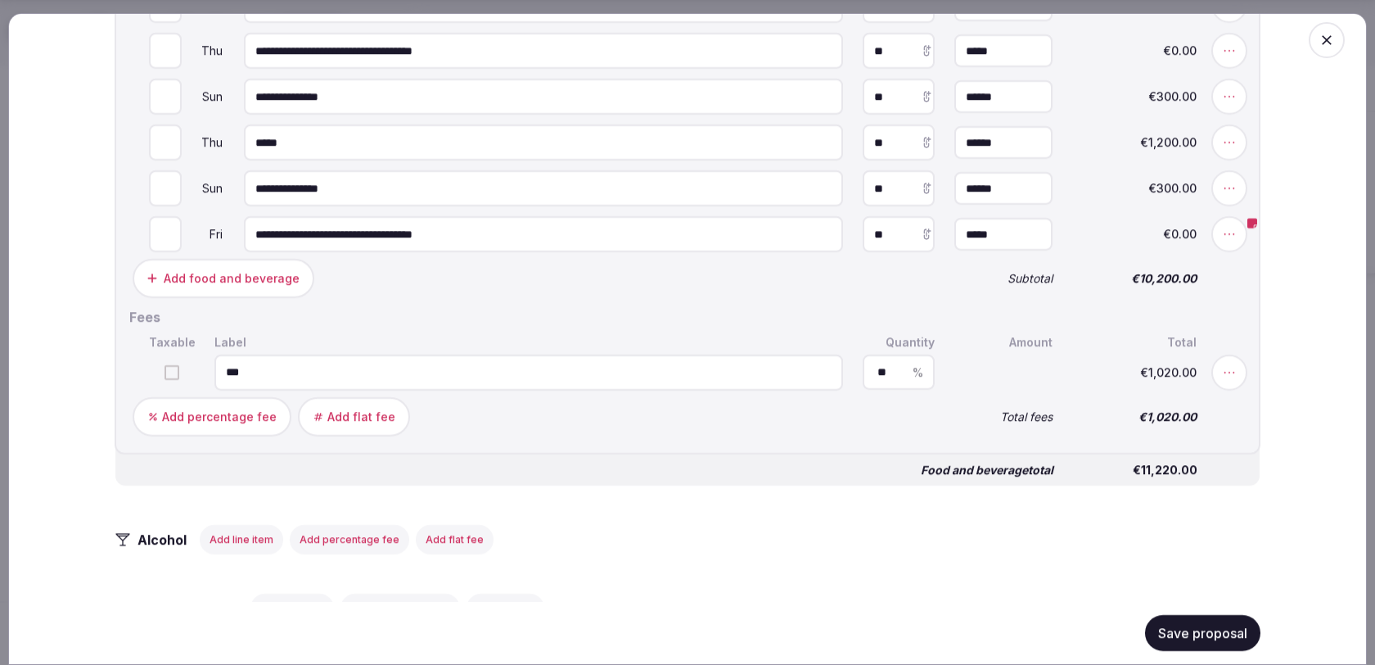
click at [1202, 635] on button "Save proposal" at bounding box center [1202, 633] width 115 height 36
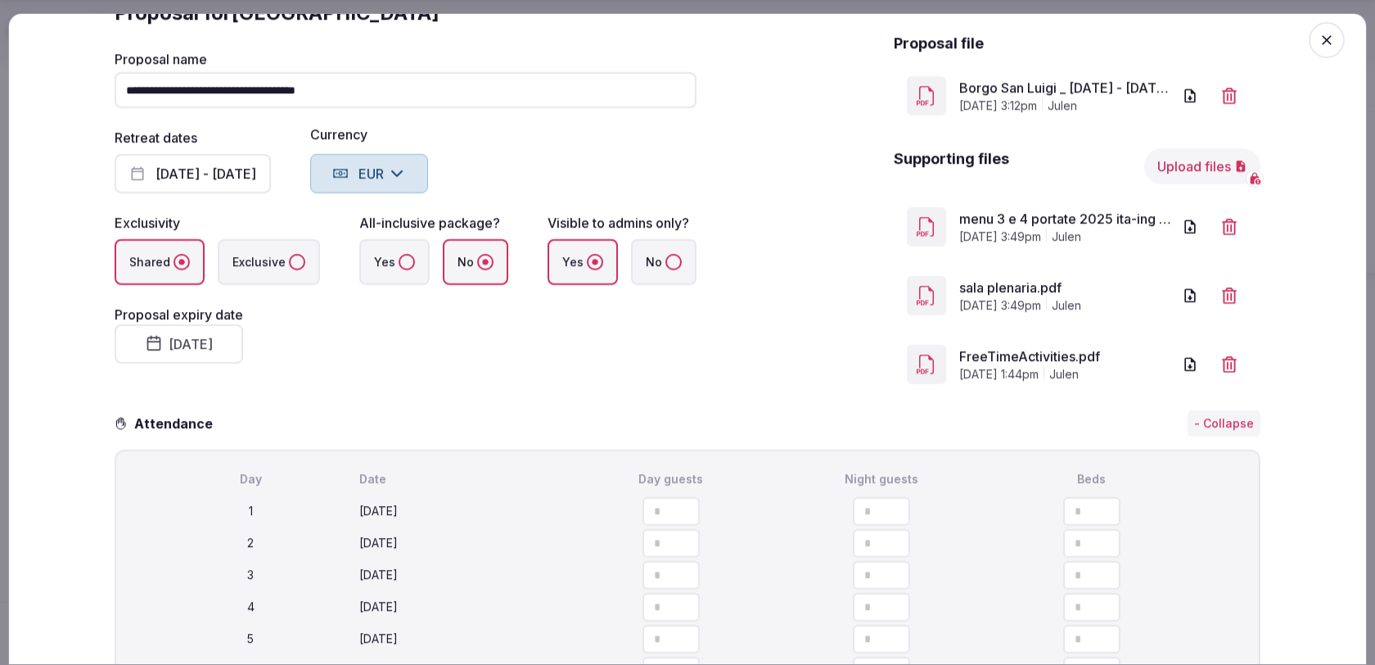
scroll to position [0, 0]
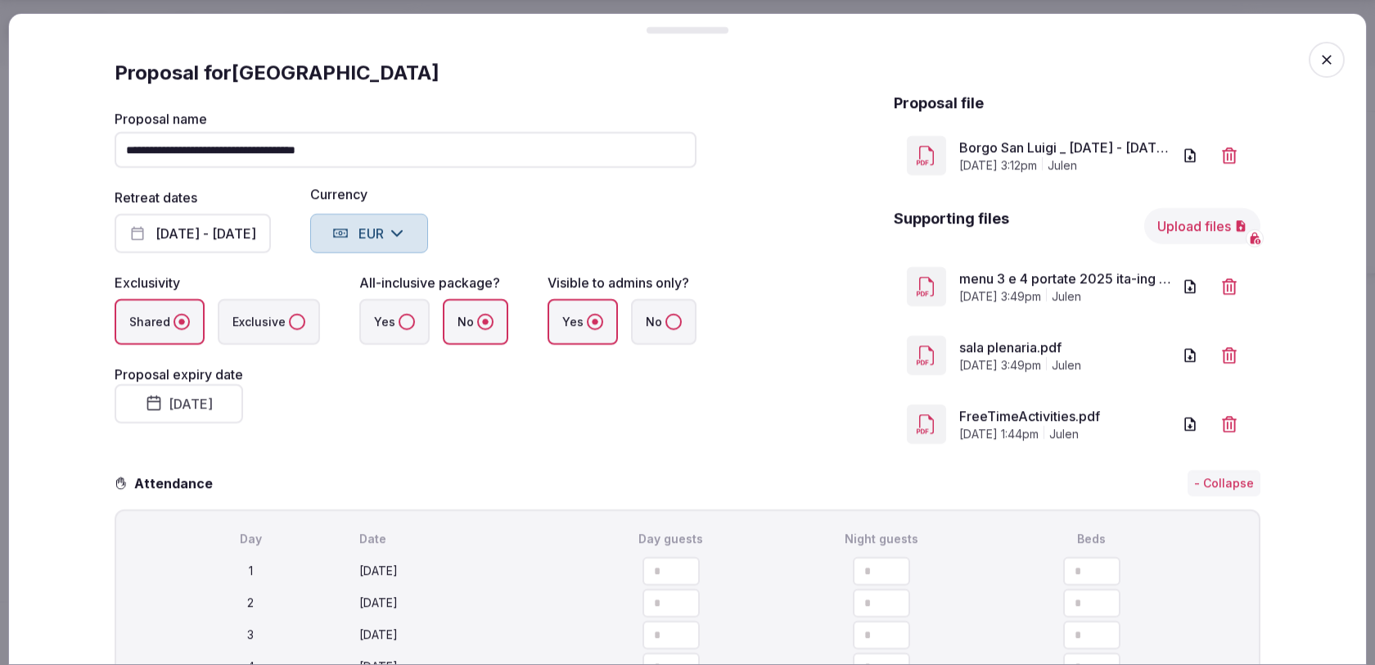
click at [1021, 349] on link "sala plenaria.pdf" at bounding box center [1065, 348] width 213 height 20
click at [484, 457] on div "**********" at bounding box center [688, 265] width 1146 height 410
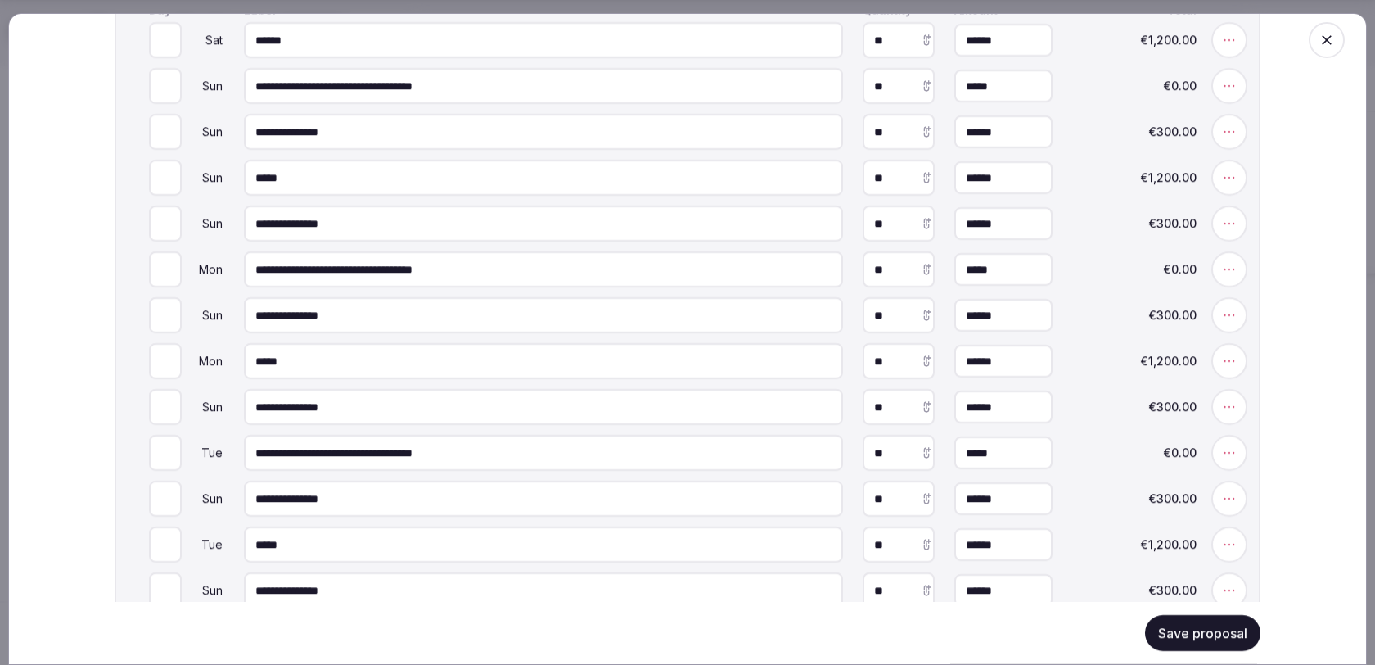
scroll to position [2778, 0]
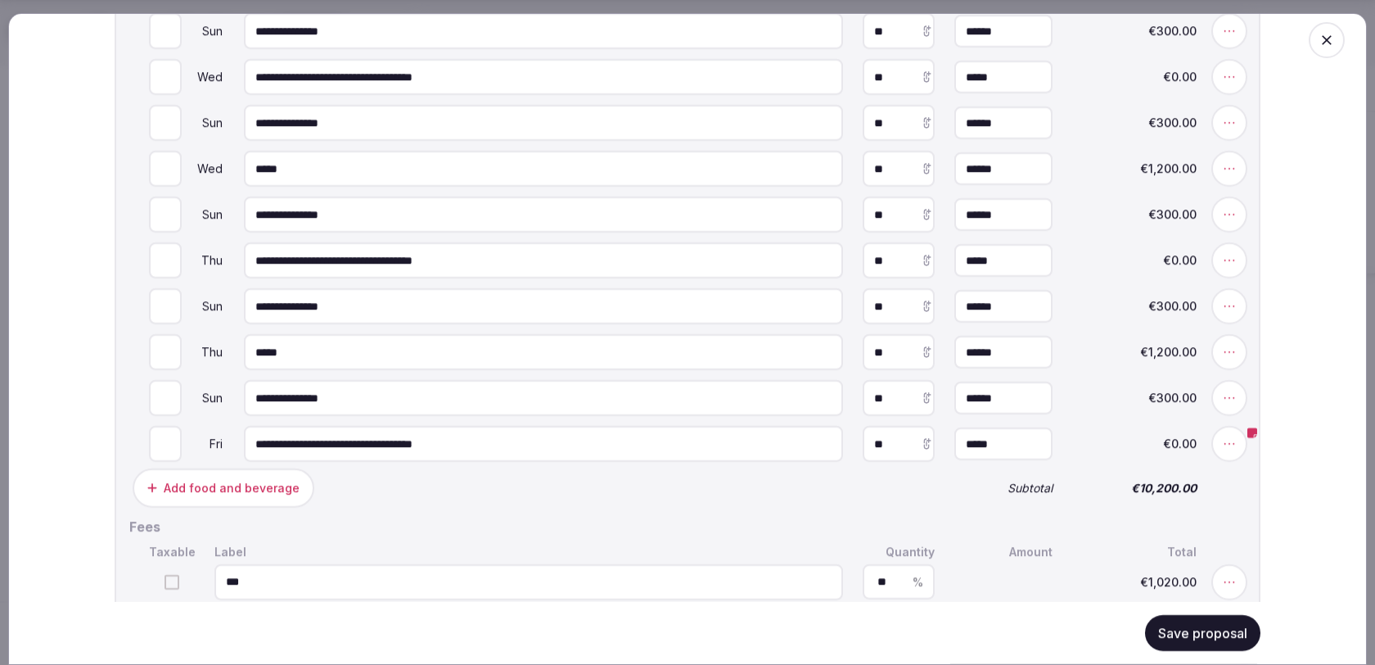
click at [1229, 654] on div "Save proposal" at bounding box center [688, 633] width 1146 height 62
click at [1224, 638] on button "Save proposal" at bounding box center [1202, 633] width 115 height 36
click at [1326, 52] on span "button" at bounding box center [1327, 40] width 36 height 36
